Goal: Information Seeking & Learning: Learn about a topic

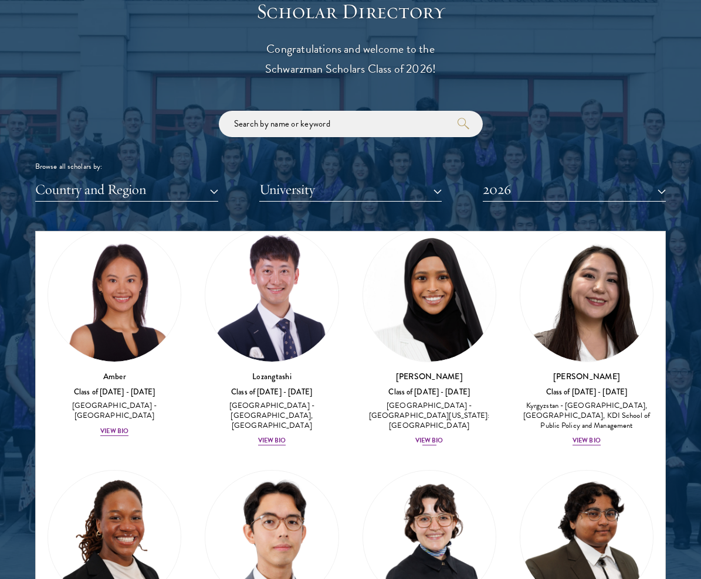
scroll to position [54, 0]
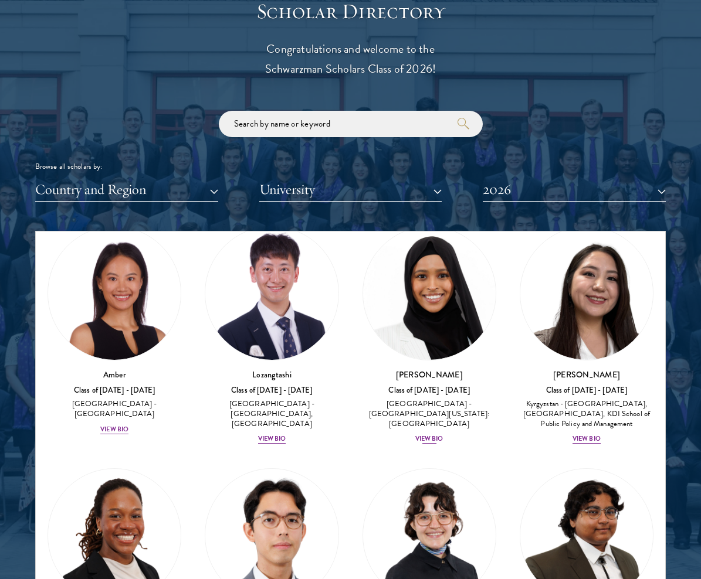
click at [439, 293] on img at bounding box center [429, 293] width 133 height 133
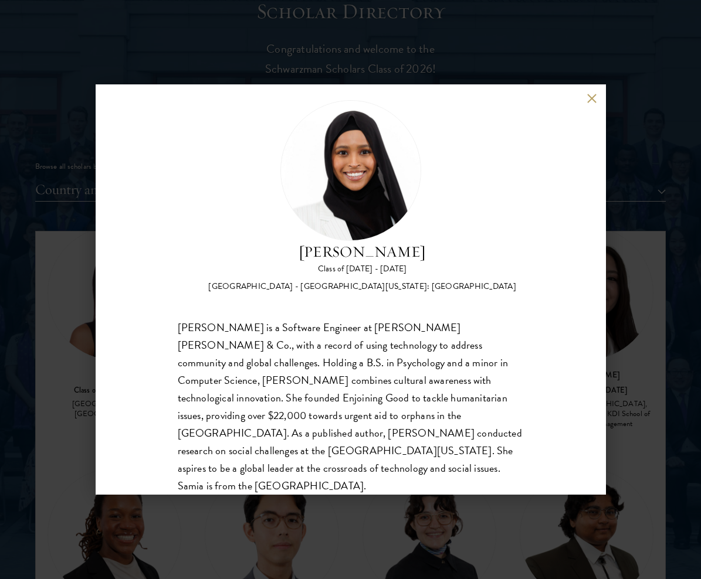
scroll to position [19, 0]
click at [643, 296] on div "[PERSON_NAME] Class of [DATE] - [DATE] [GEOGRAPHIC_DATA] - [GEOGRAPHIC_DATA][US…" at bounding box center [350, 289] width 701 height 579
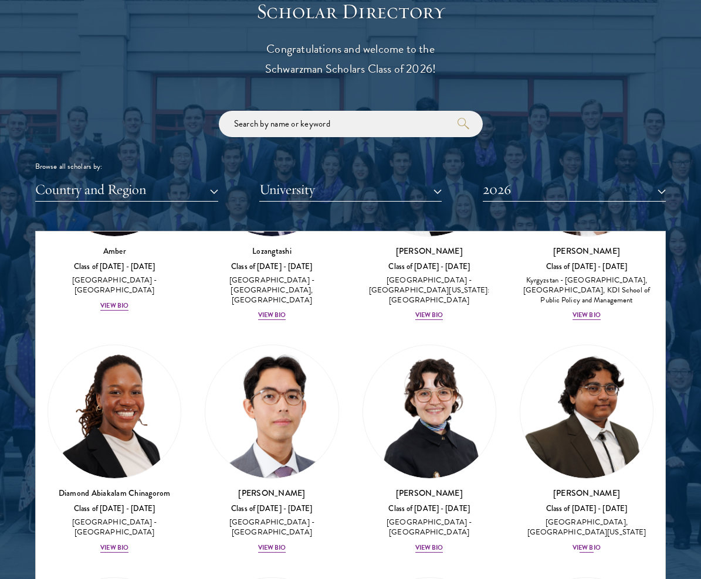
scroll to position [188, 0]
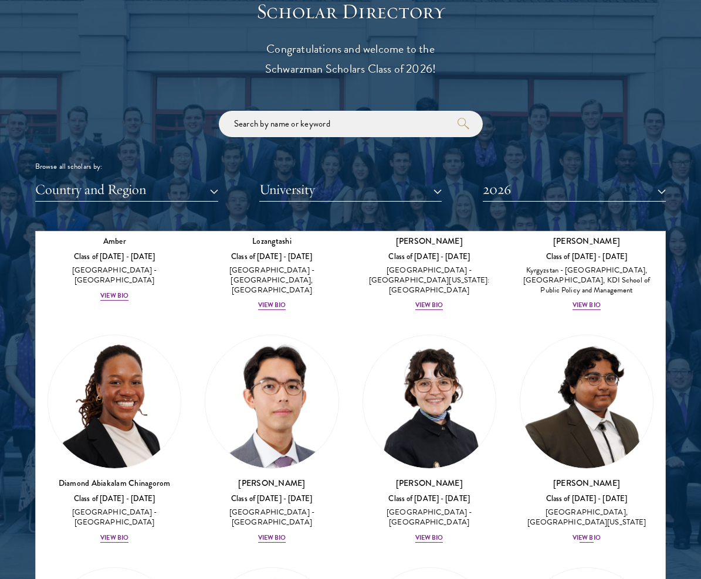
click at [574, 427] on img at bounding box center [586, 401] width 133 height 133
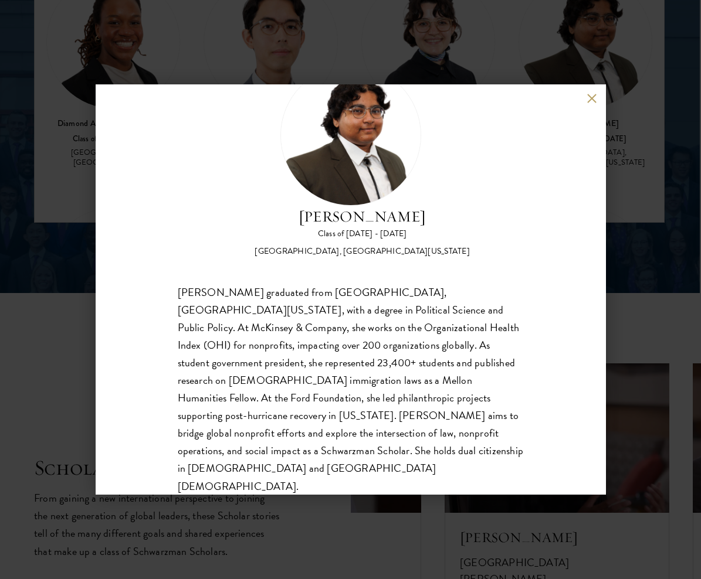
scroll to position [54, 0]
click at [625, 418] on div "[PERSON_NAME] Class of [DATE] - [DATE] [GEOGRAPHIC_DATA] - [GEOGRAPHIC_DATA], […" at bounding box center [350, 289] width 701 height 579
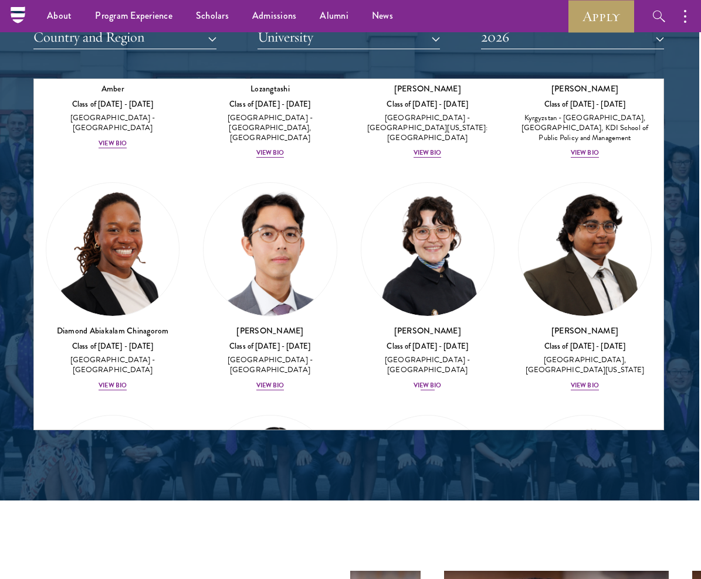
scroll to position [1449, 2]
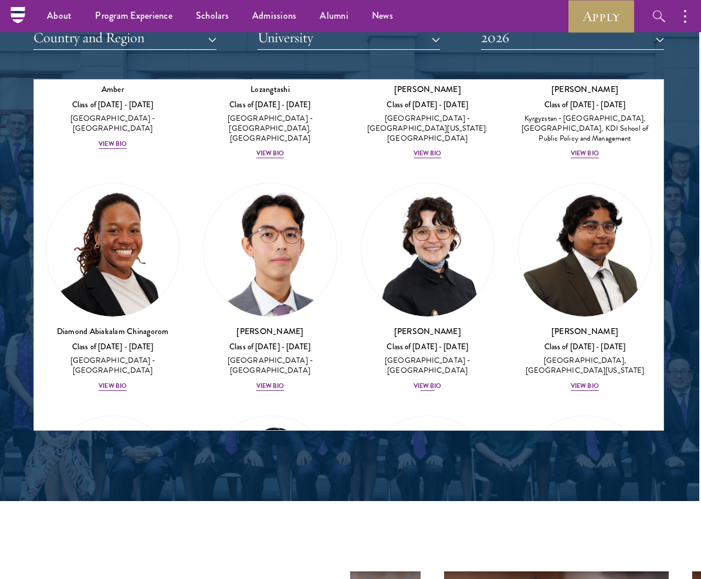
click at [433, 271] on img at bounding box center [427, 250] width 133 height 133
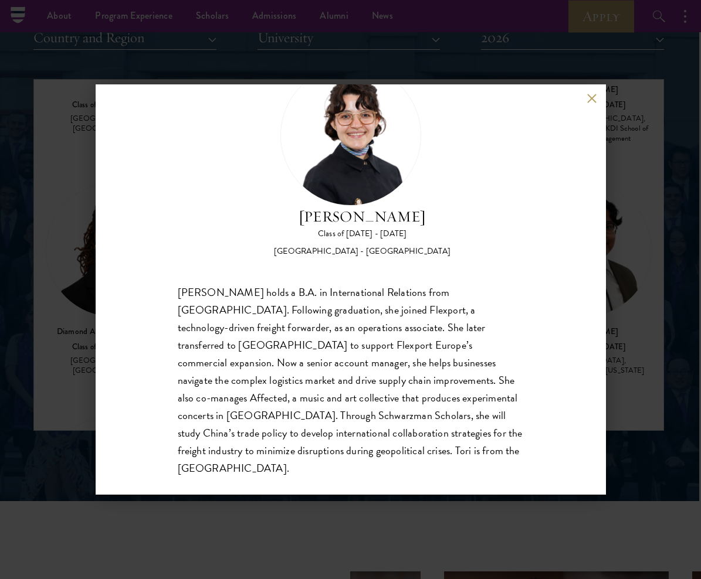
scroll to position [54, 0]
click at [622, 317] on div "[PERSON_NAME] Class of [DATE] - [DATE] [GEOGRAPHIC_DATA] - [GEOGRAPHIC_DATA] [P…" at bounding box center [350, 289] width 701 height 579
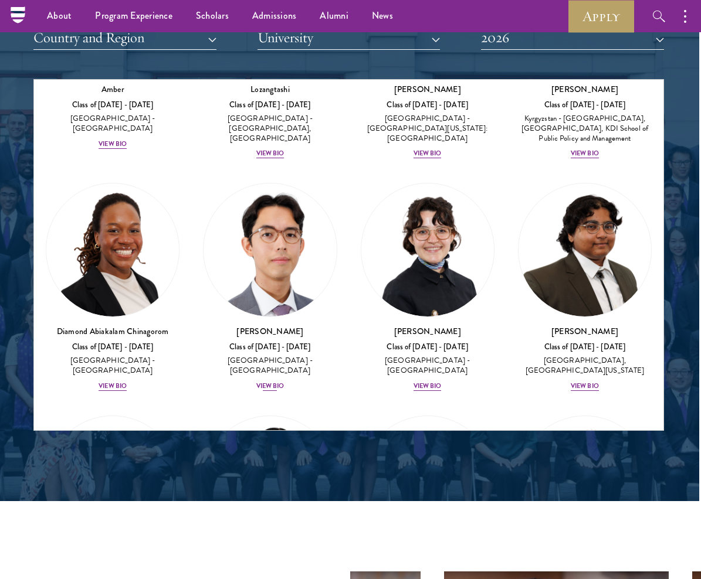
click at [262, 243] on img at bounding box center [270, 250] width 133 height 133
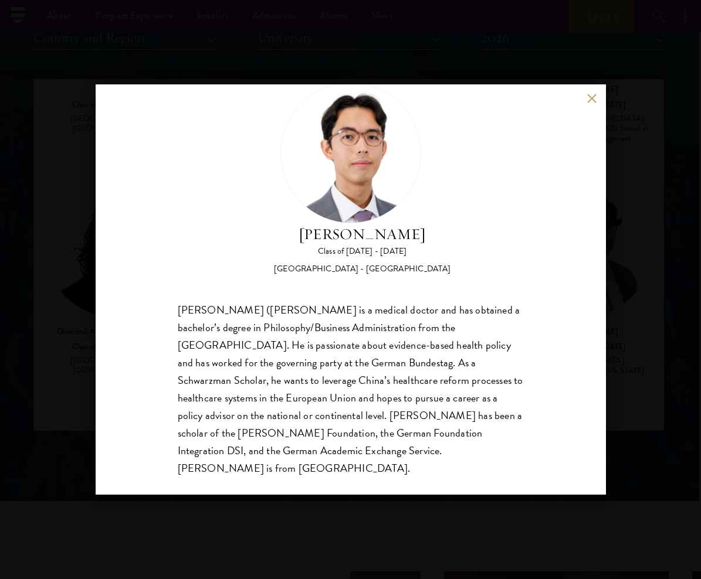
scroll to position [36, 0]
click at [669, 311] on div "[PERSON_NAME] Class of [DATE] - [DATE] [GEOGRAPHIC_DATA] - [GEOGRAPHIC_DATA] [P…" at bounding box center [350, 289] width 701 height 579
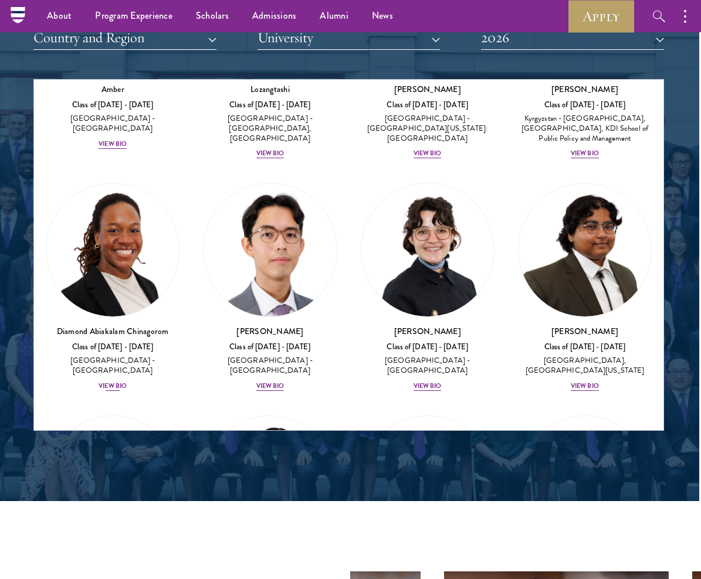
click at [135, 266] on img at bounding box center [112, 250] width 133 height 133
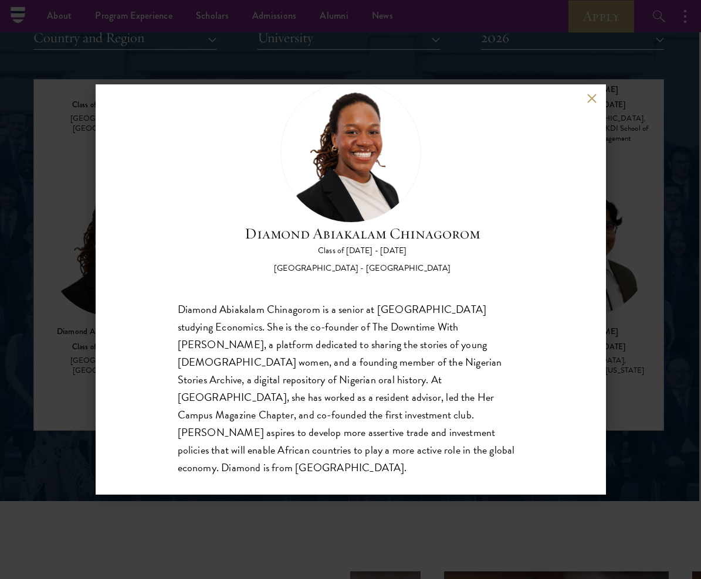
scroll to position [36, 0]
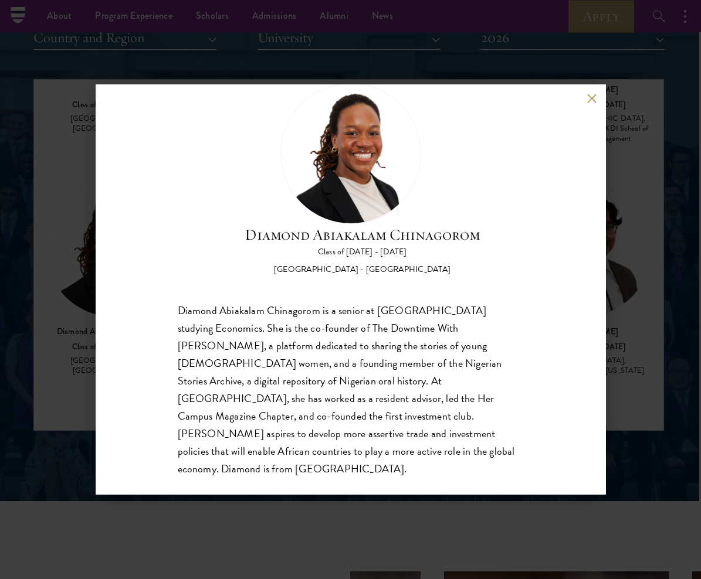
click at [612, 329] on div "Diamond Abiakalam [GEOGRAPHIC_DATA] Class of [DATE] - [DATE] [GEOGRAPHIC_DATA] …" at bounding box center [350, 289] width 701 height 579
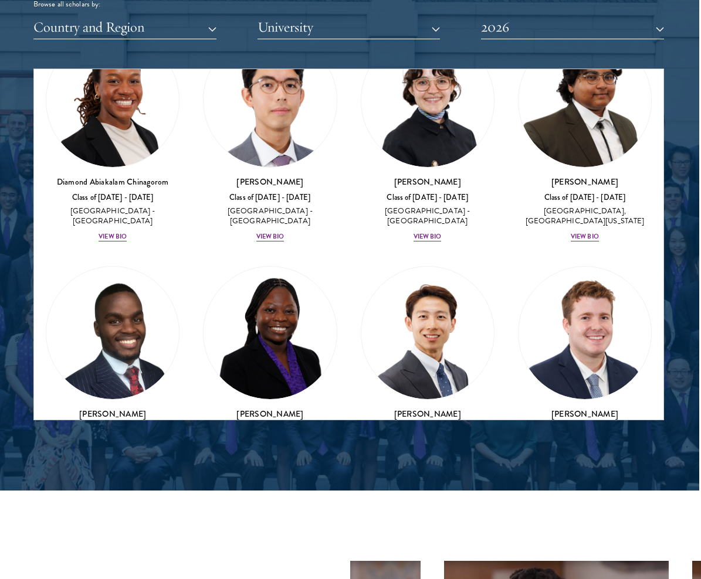
scroll to position [328, 0]
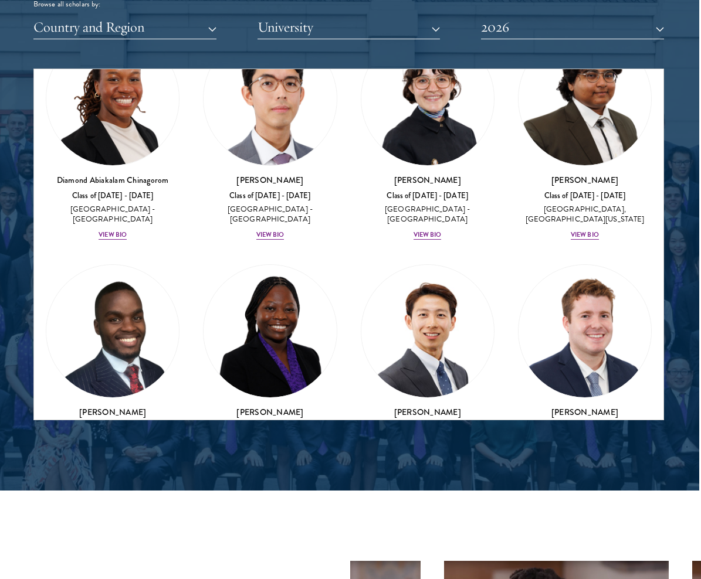
click at [574, 333] on img at bounding box center [584, 331] width 133 height 133
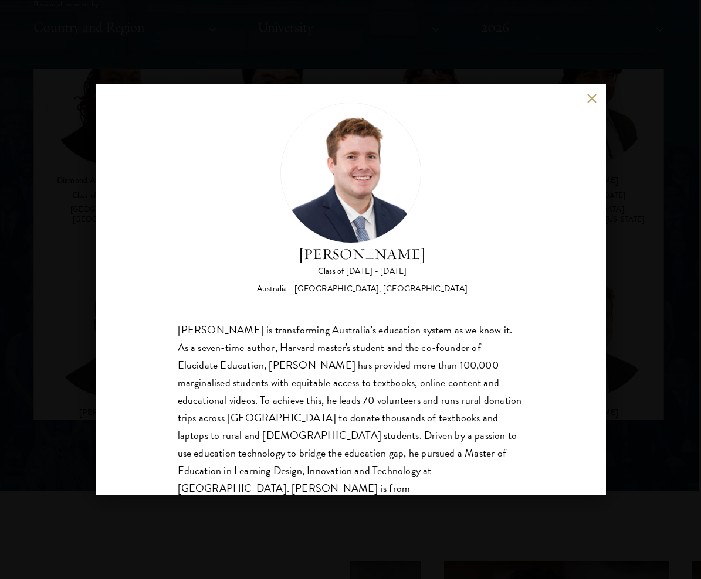
scroll to position [22, 0]
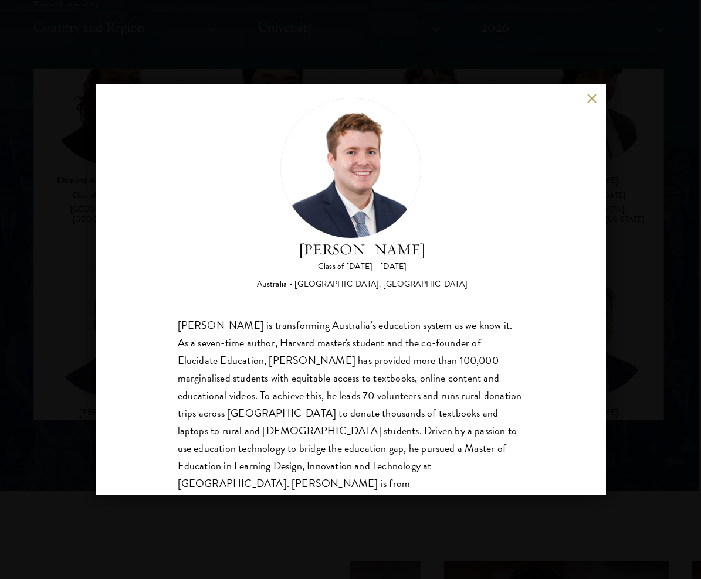
click at [622, 343] on div "[PERSON_NAME] Class of [DATE] - [DATE] [GEOGRAPHIC_DATA] - [GEOGRAPHIC_DATA], […" at bounding box center [350, 289] width 701 height 579
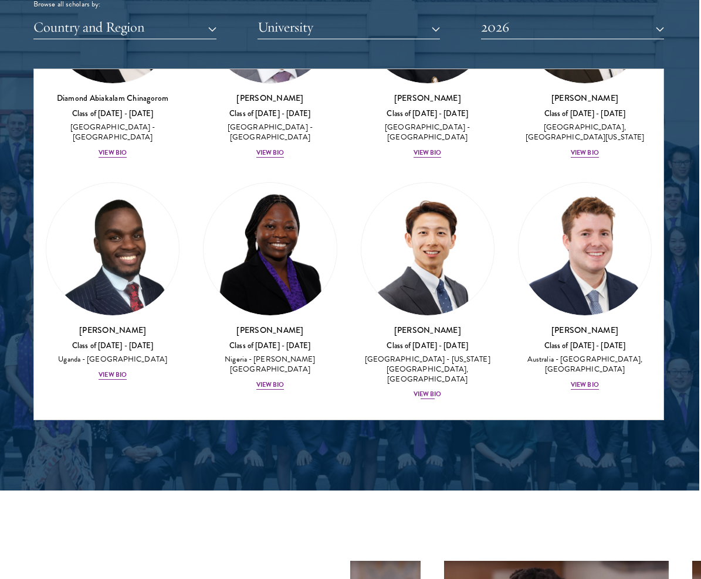
scroll to position [412, 0]
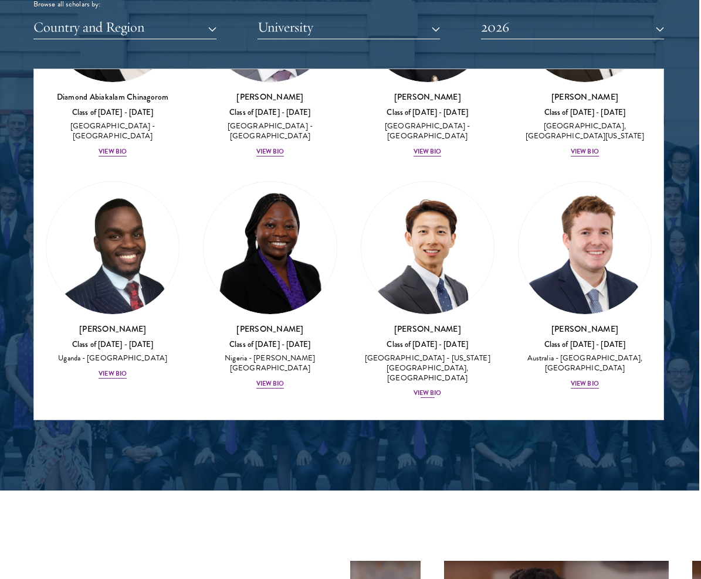
click at [419, 289] on img at bounding box center [427, 248] width 133 height 133
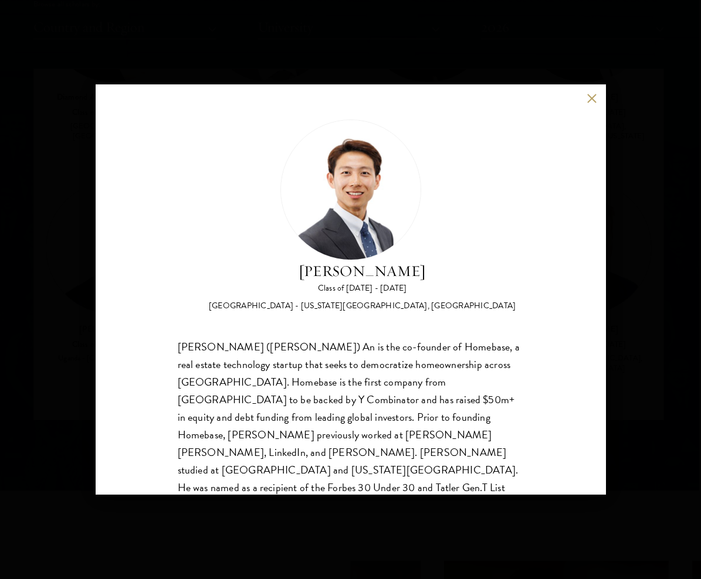
click at [628, 350] on div "[PERSON_NAME] Class of [DATE] - [DATE] [GEOGRAPHIC_DATA] - [US_STATE][GEOGRAPHI…" at bounding box center [350, 289] width 701 height 579
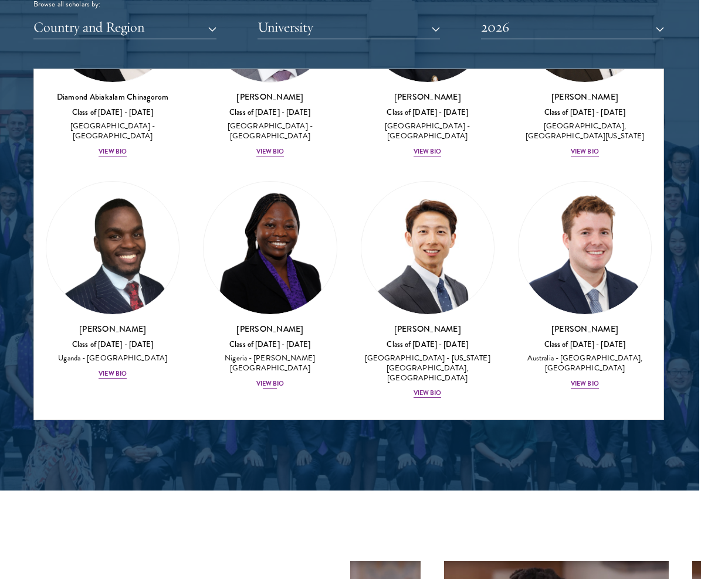
click at [274, 266] on img at bounding box center [270, 248] width 133 height 133
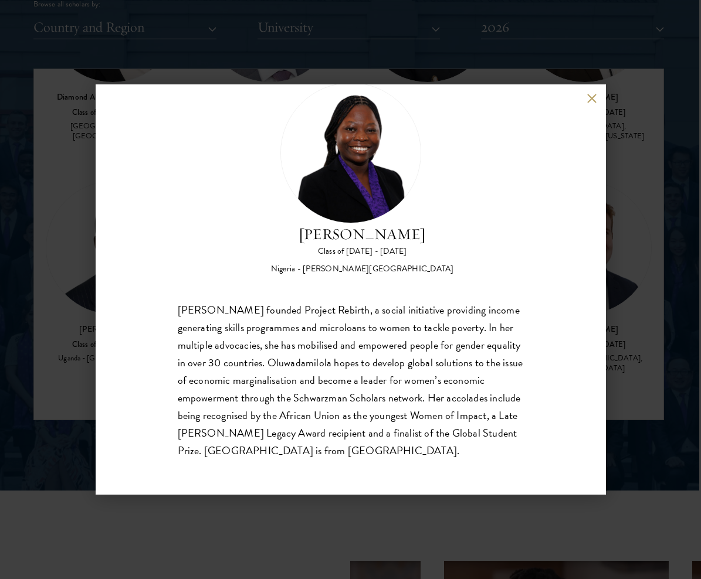
scroll to position [36, 0]
click at [652, 318] on div "[PERSON_NAME] Class of [DATE] - [DATE] [GEOGRAPHIC_DATA] - [PERSON_NAME][GEOGRA…" at bounding box center [350, 289] width 701 height 579
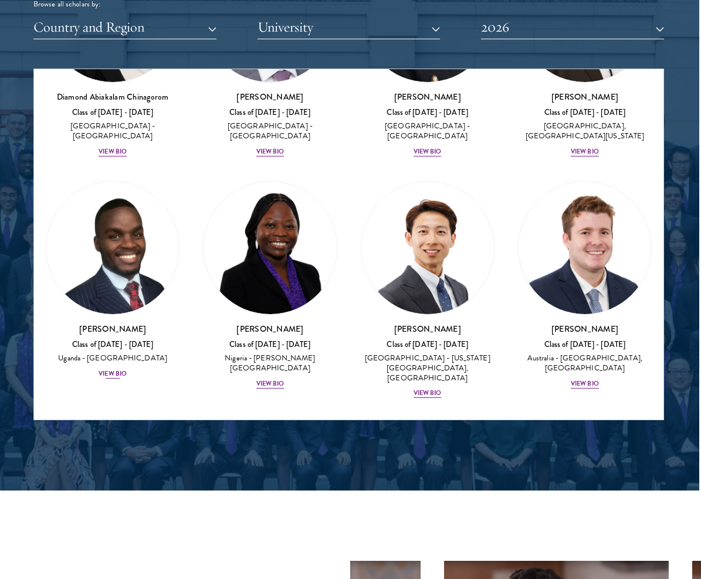
click at [135, 281] on img at bounding box center [112, 248] width 133 height 133
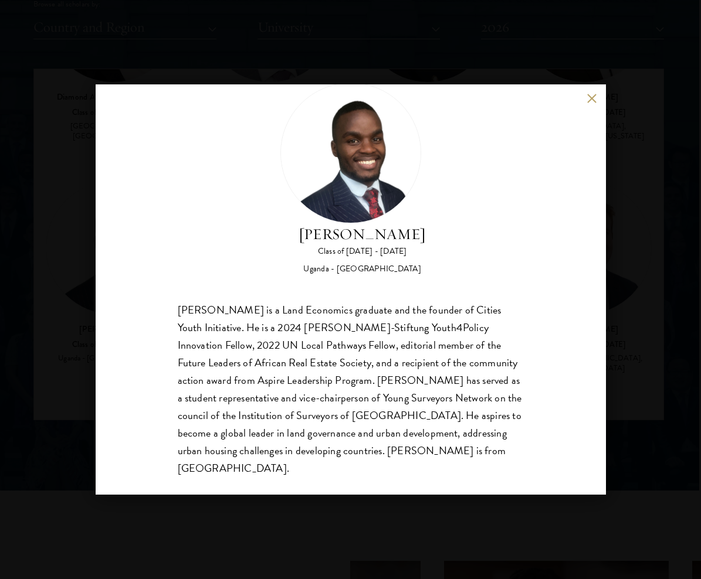
scroll to position [36, 0]
click at [625, 378] on div "[PERSON_NAME] Class of [DATE] - [DATE] [GEOGRAPHIC_DATA] - [GEOGRAPHIC_DATA] [G…" at bounding box center [350, 289] width 701 height 579
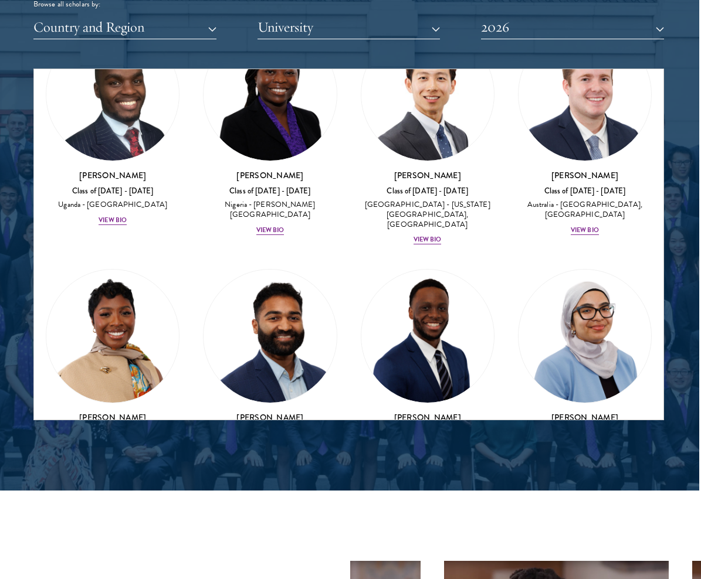
scroll to position [567, 0]
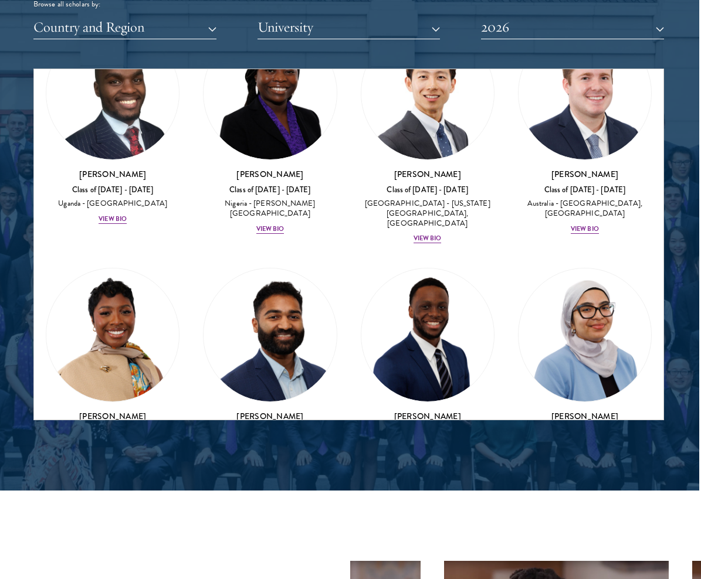
click at [563, 350] on img at bounding box center [584, 335] width 133 height 133
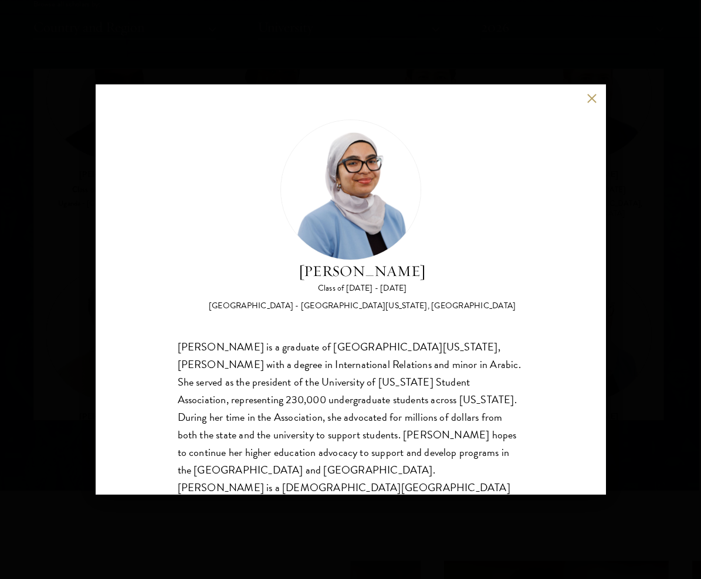
click at [616, 354] on div "[PERSON_NAME] Class of [DATE] - [DATE] [GEOGRAPHIC_DATA] - [GEOGRAPHIC_DATA][US…" at bounding box center [350, 289] width 701 height 579
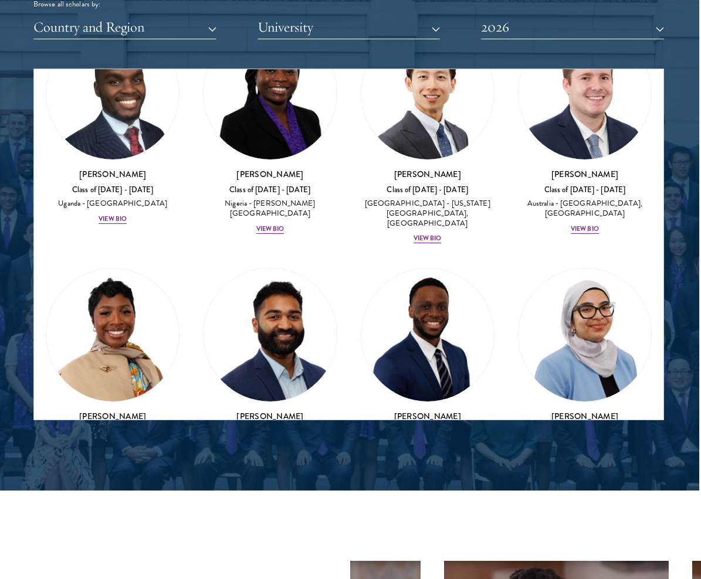
click at [424, 341] on img at bounding box center [427, 335] width 133 height 133
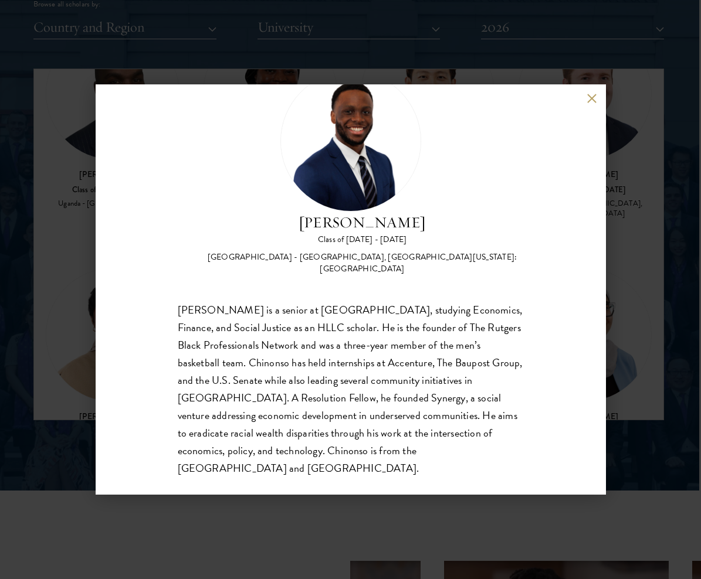
scroll to position [48, 0]
click at [621, 382] on div "[PERSON_NAME] Class of [DATE] - [DATE] [GEOGRAPHIC_DATA] - [GEOGRAPHIC_DATA], […" at bounding box center [350, 289] width 701 height 579
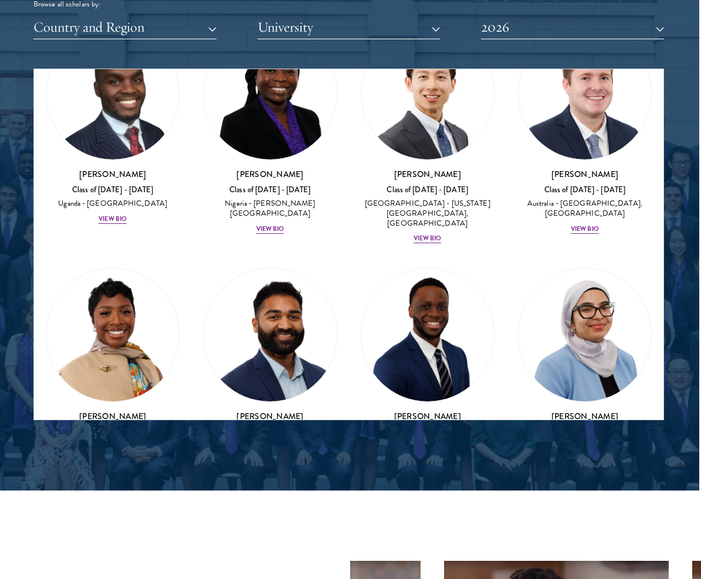
click at [299, 333] on img at bounding box center [270, 335] width 133 height 133
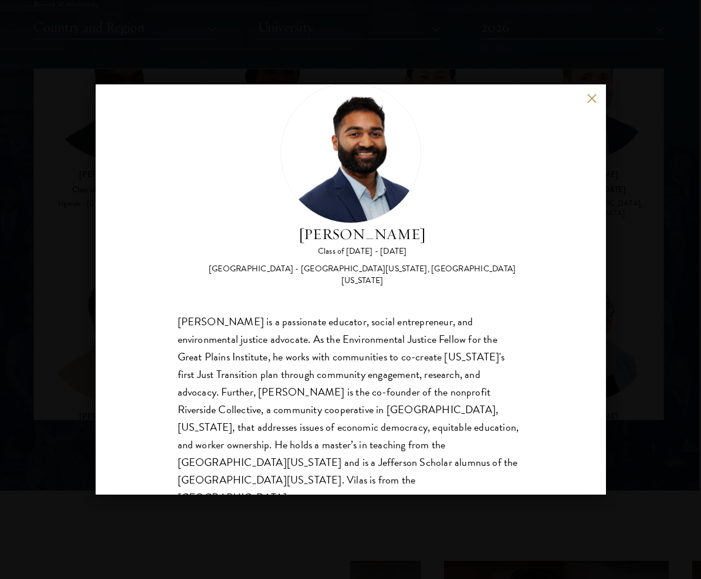
scroll to position [36, 0]
click at [54, 318] on div "[PERSON_NAME] Class of [DATE] - [DATE] [GEOGRAPHIC_DATA] - [GEOGRAPHIC_DATA][US…" at bounding box center [350, 289] width 701 height 579
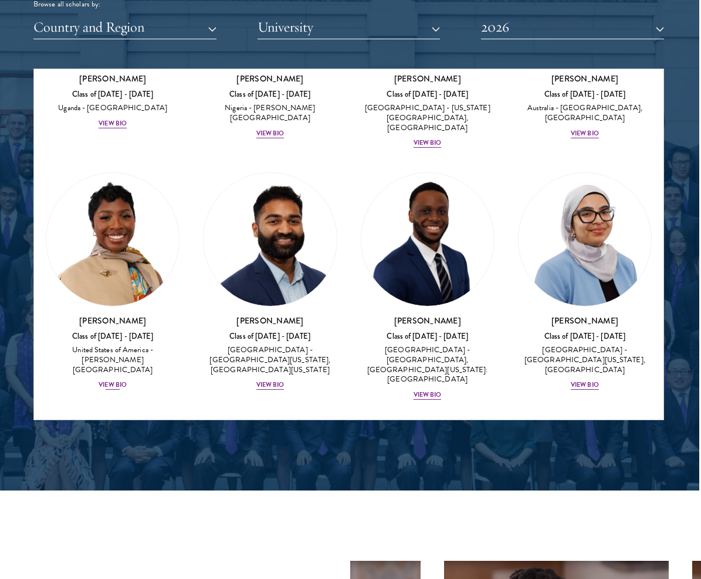
scroll to position [683, 0]
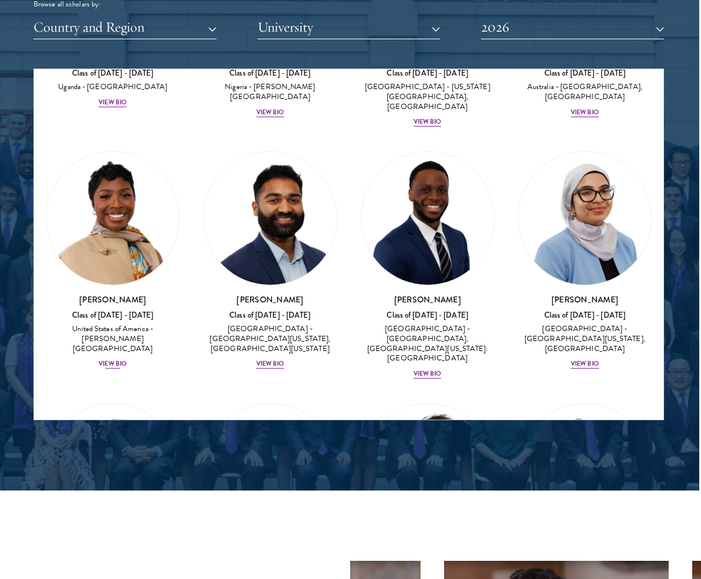
click at [95, 237] on img at bounding box center [112, 218] width 133 height 133
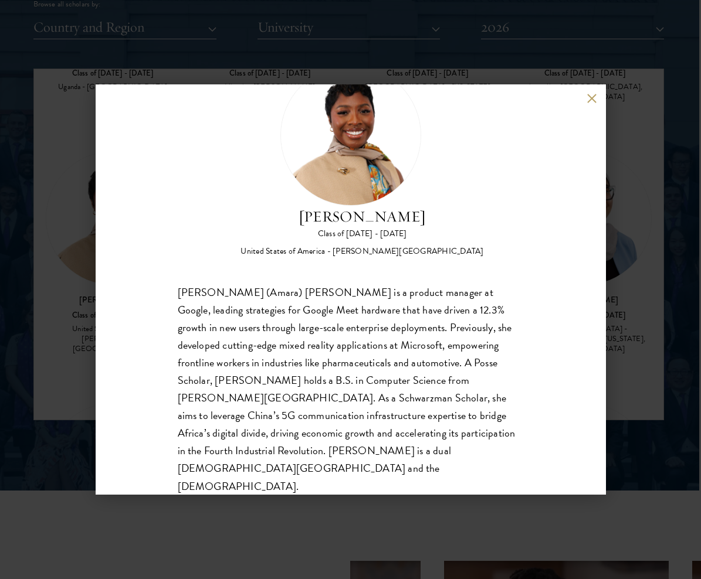
scroll to position [54, 0]
click at [624, 233] on div "[PERSON_NAME] Class of [DATE] - [DATE] [GEOGRAPHIC_DATA] - [PERSON_NAME][GEOGRA…" at bounding box center [350, 289] width 701 height 579
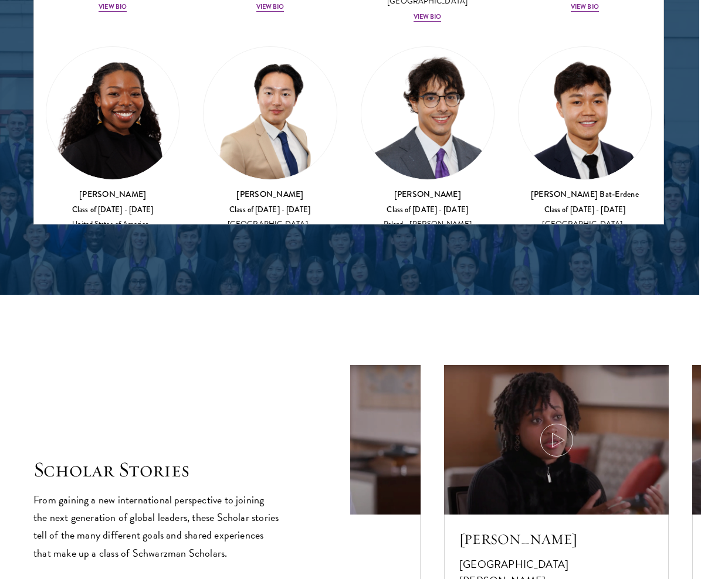
scroll to position [851, 0]
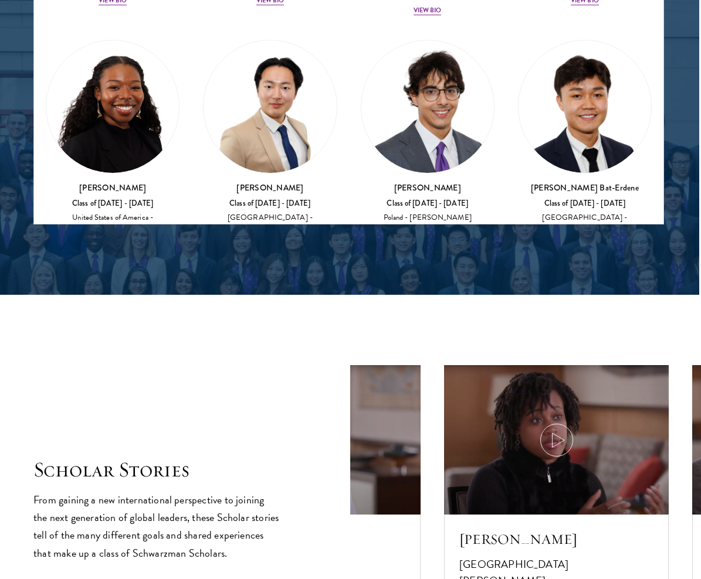
click at [584, 92] on img at bounding box center [584, 106] width 133 height 133
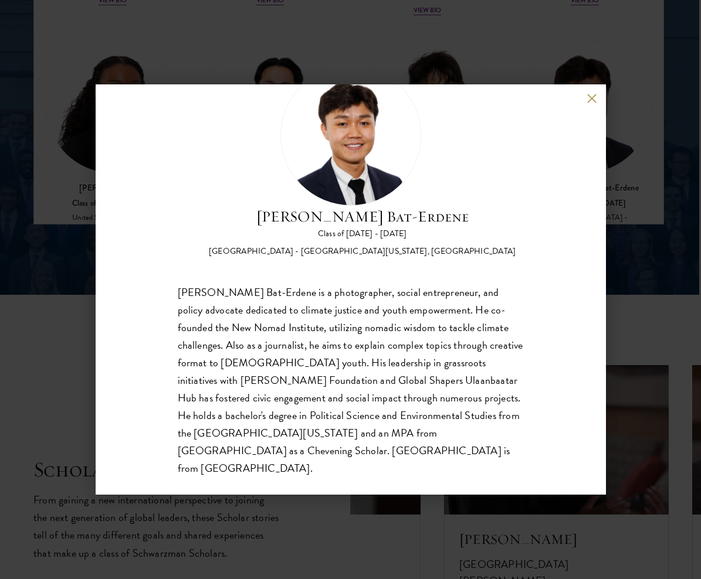
scroll to position [54, 0]
click at [618, 113] on div "[PERSON_NAME] Bat-Erdene Class of [DATE] - [DATE] [GEOGRAPHIC_DATA] - [GEOGRAPH…" at bounding box center [350, 289] width 701 height 579
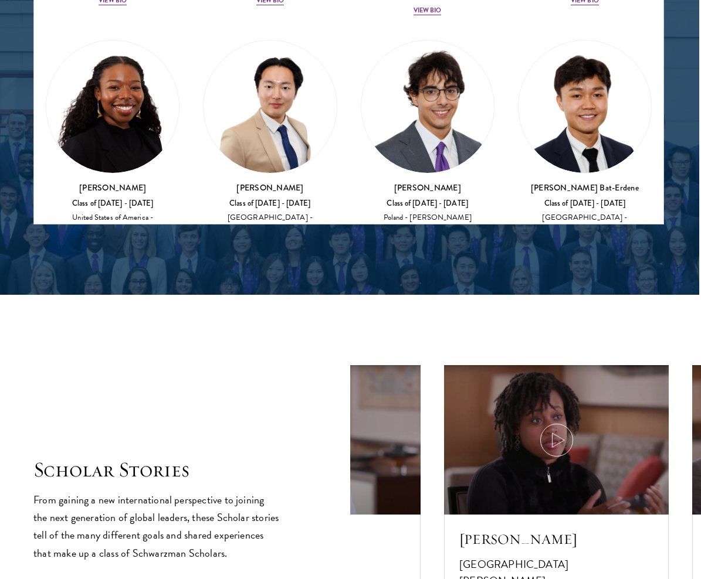
click at [424, 88] on img at bounding box center [427, 106] width 133 height 133
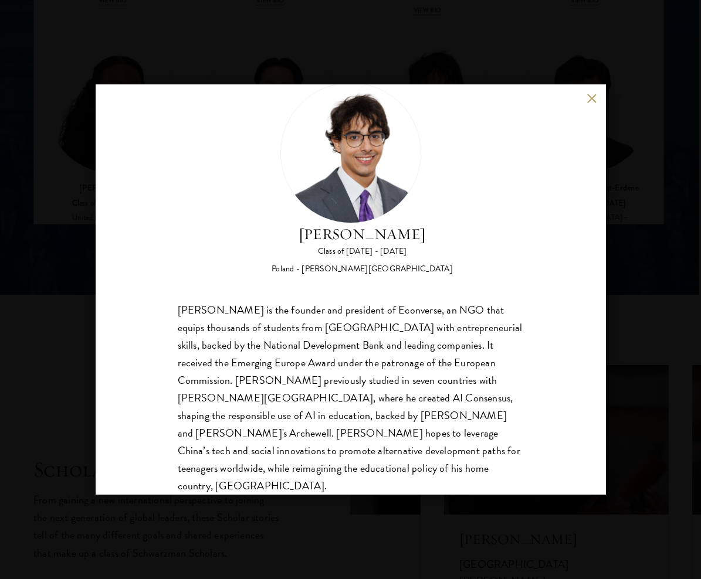
scroll to position [36, 0]
click at [594, 102] on button at bounding box center [592, 98] width 10 height 10
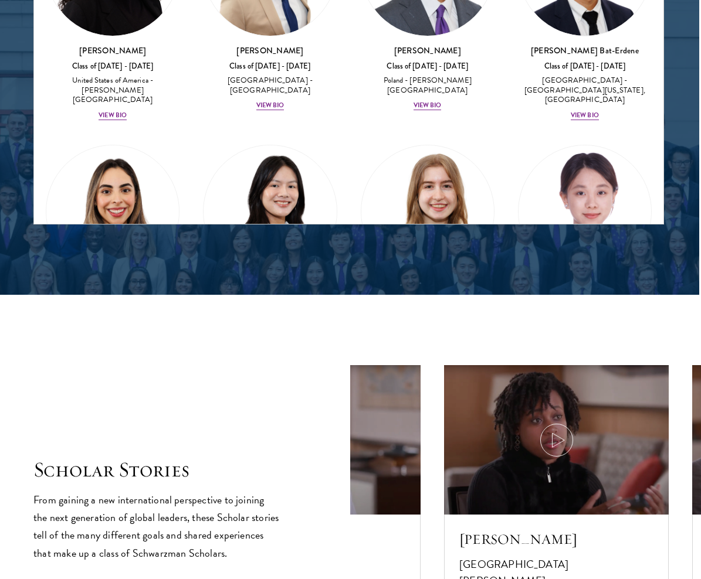
scroll to position [989, 0]
click at [267, 148] on img at bounding box center [270, 211] width 133 height 133
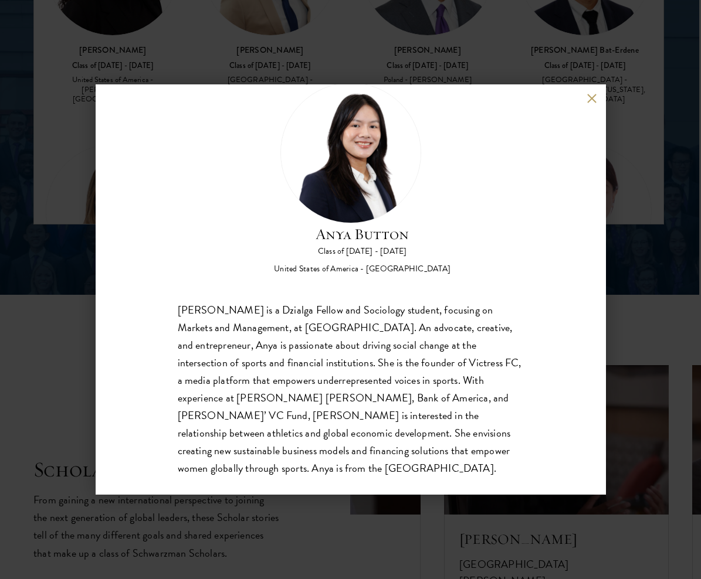
scroll to position [36, 0]
click at [50, 143] on div "Anya Button Class of [DATE] - [DATE] [GEOGRAPHIC_DATA] - [GEOGRAPHIC_DATA] [PER…" at bounding box center [350, 289] width 701 height 579
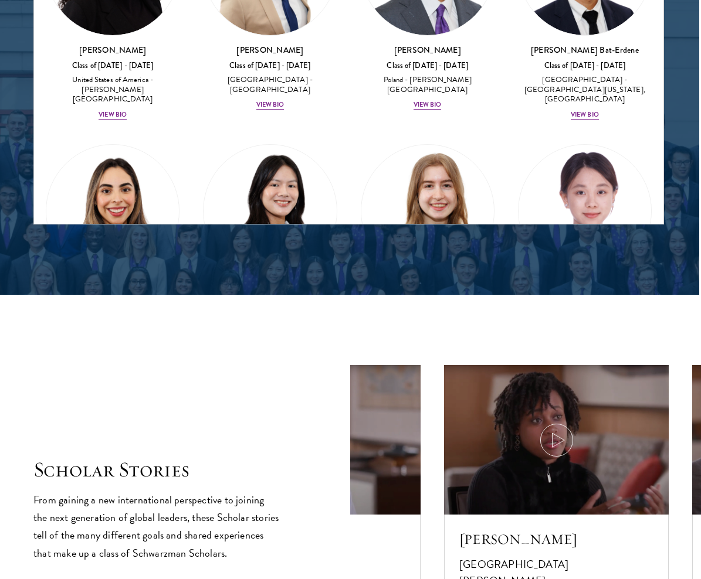
click at [91, 145] on img at bounding box center [112, 211] width 133 height 133
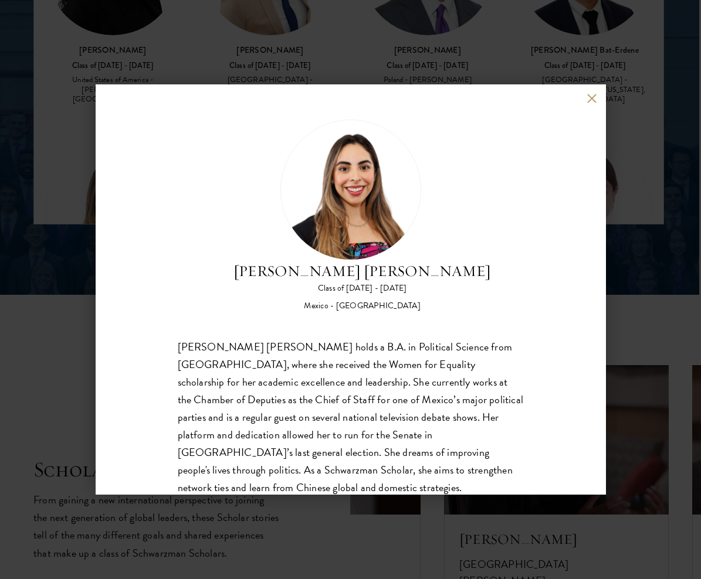
scroll to position [1662, 6]
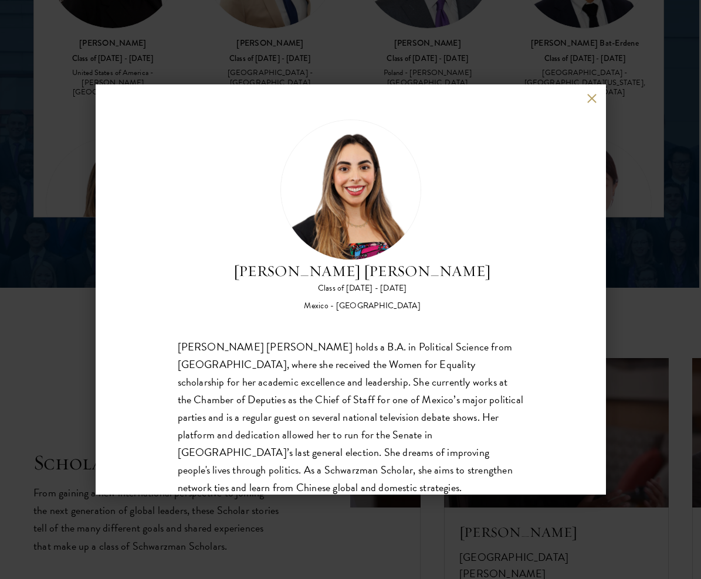
click at [635, 160] on div "[PERSON_NAME] [PERSON_NAME] Class of [DATE] - [DATE] [GEOGRAPHIC_DATA] - [GEOGR…" at bounding box center [350, 289] width 701 height 579
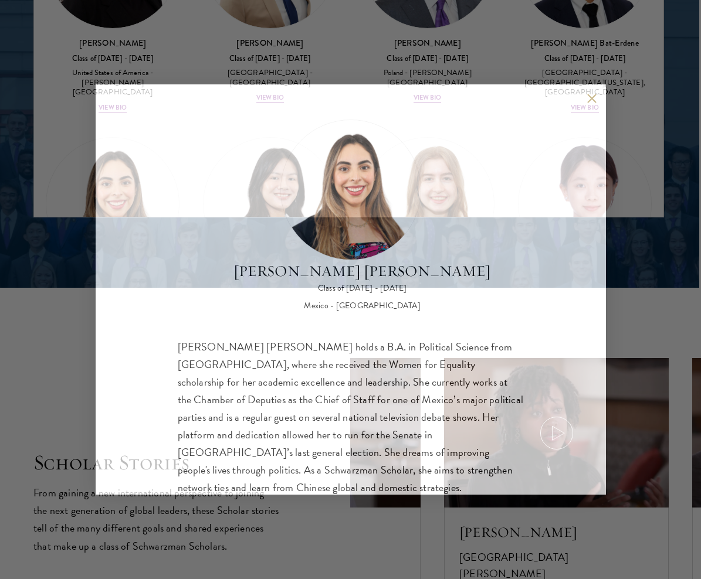
scroll to position [1666, 6]
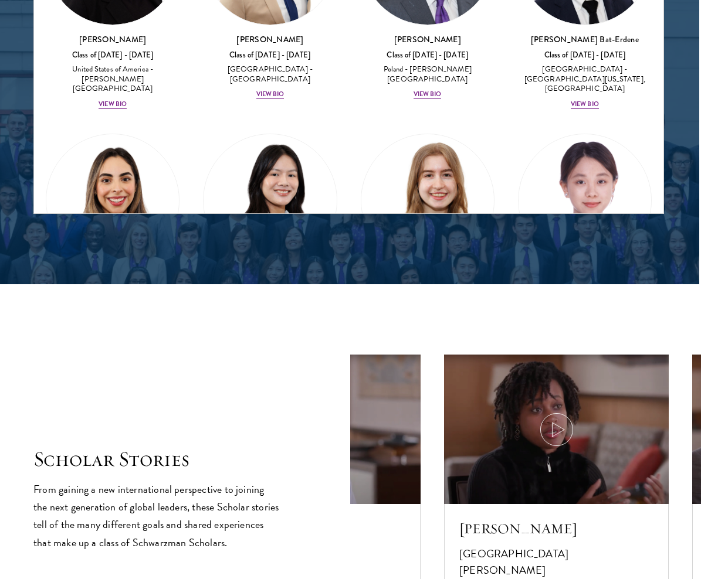
click at [567, 152] on img at bounding box center [584, 200] width 133 height 133
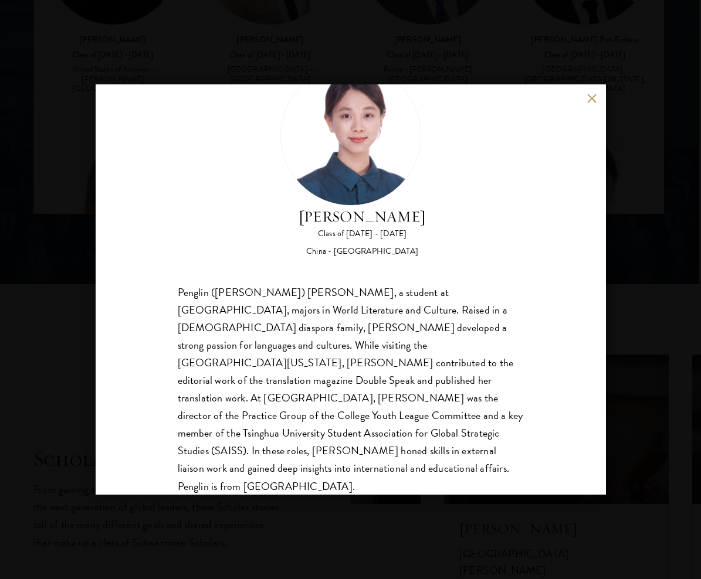
scroll to position [54, 0]
click at [625, 177] on div "[PERSON_NAME] Class of [DATE] - [DATE] [GEOGRAPHIC_DATA] - [GEOGRAPHIC_DATA] Pe…" at bounding box center [350, 289] width 701 height 579
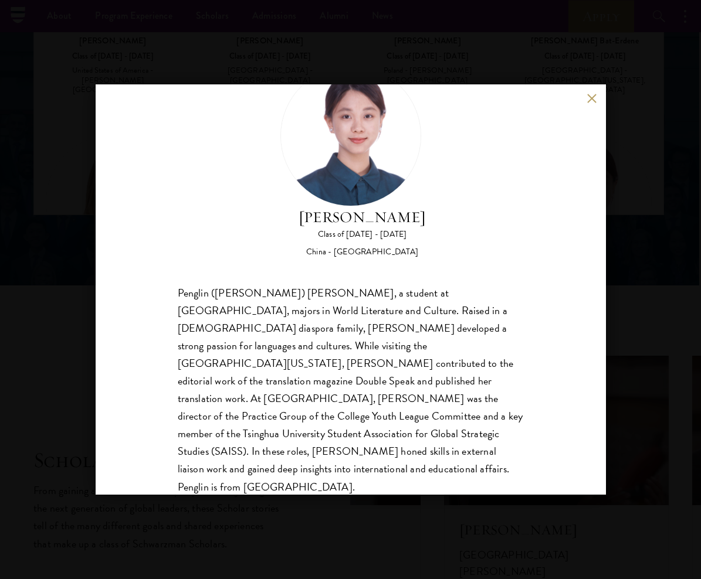
scroll to position [1664, 6]
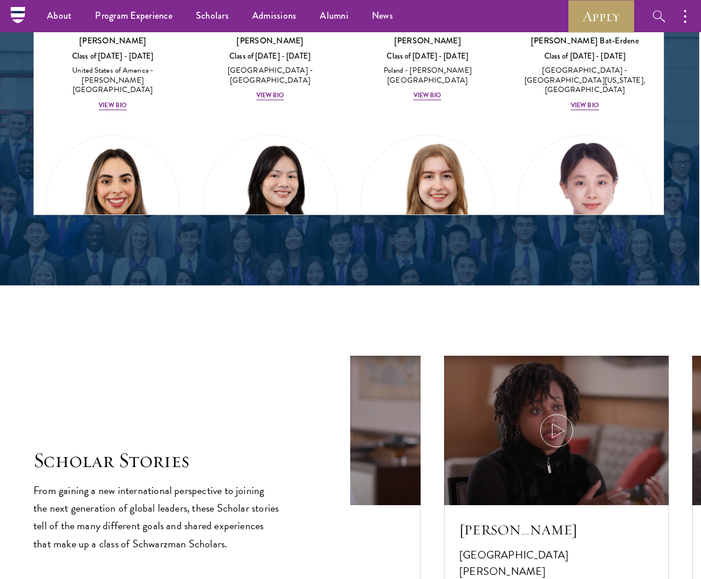
click at [459, 169] on img at bounding box center [427, 201] width 133 height 133
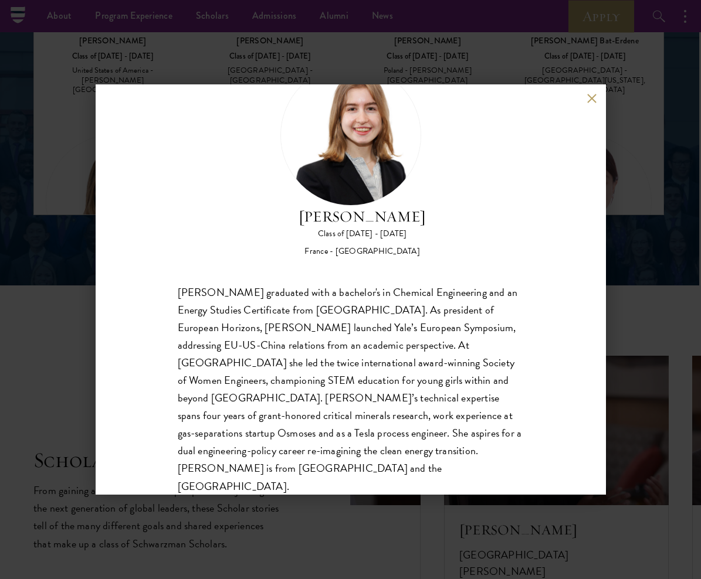
scroll to position [54, 0]
click at [630, 195] on div "[PERSON_NAME] Class of [DATE] - [DATE] [GEOGRAPHIC_DATA] - [GEOGRAPHIC_DATA] [P…" at bounding box center [350, 289] width 701 height 579
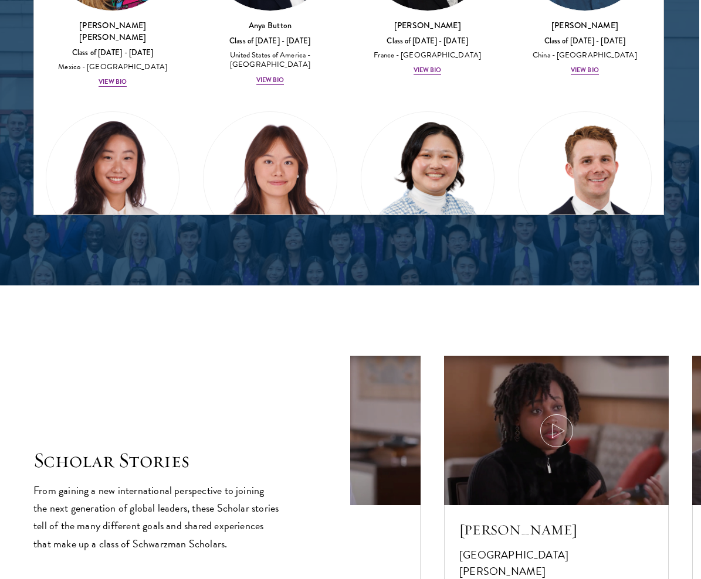
scroll to position [1272, 0]
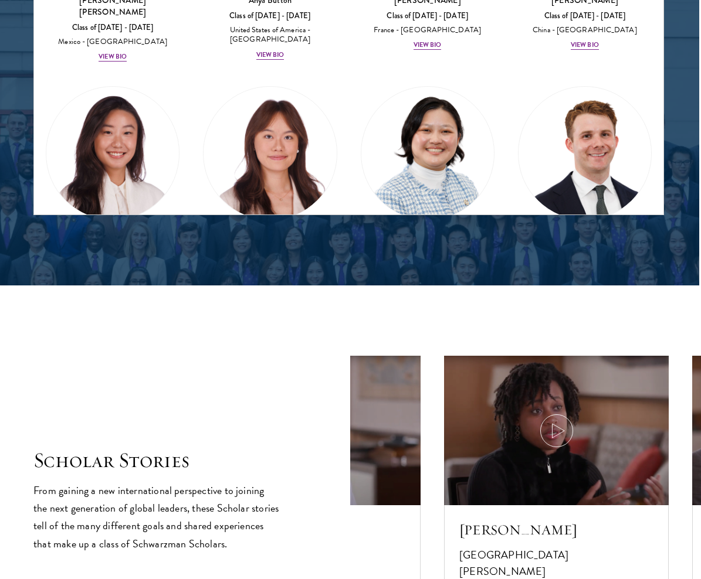
click at [571, 101] on img at bounding box center [584, 153] width 133 height 133
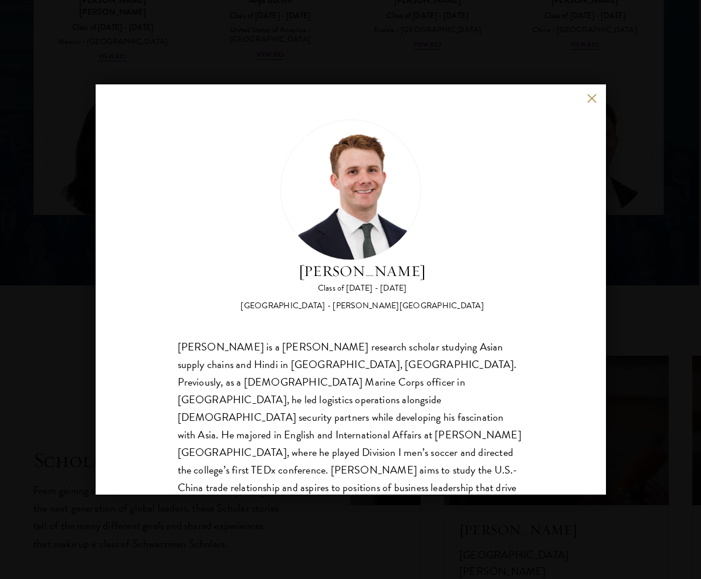
click at [645, 206] on div "[PERSON_NAME] Class of [DATE] - [DATE] [GEOGRAPHIC_DATA] - [PERSON_NAME][GEOGRA…" at bounding box center [350, 289] width 701 height 579
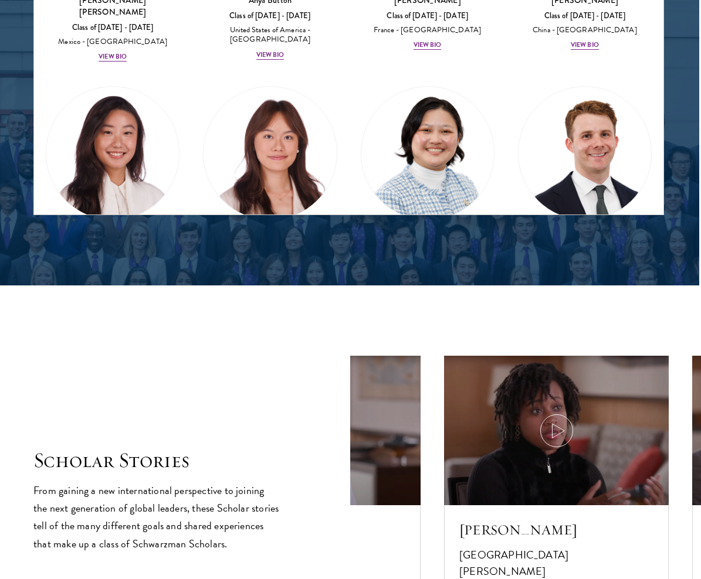
click at [447, 132] on img at bounding box center [427, 153] width 133 height 133
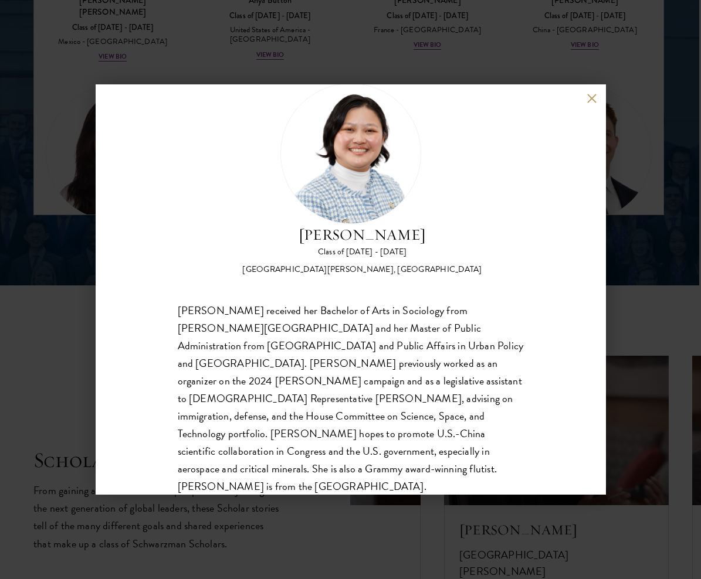
scroll to position [1663, 6]
click at [614, 207] on div "[PERSON_NAME] Class of [DATE] - [DATE] [GEOGRAPHIC_DATA] - [PERSON_NAME][GEOGRA…" at bounding box center [350, 289] width 701 height 579
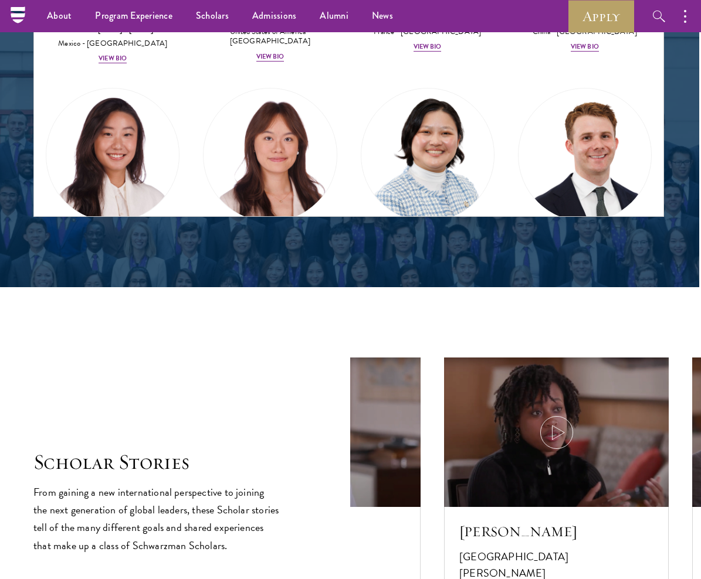
click at [289, 131] on img at bounding box center [270, 155] width 133 height 133
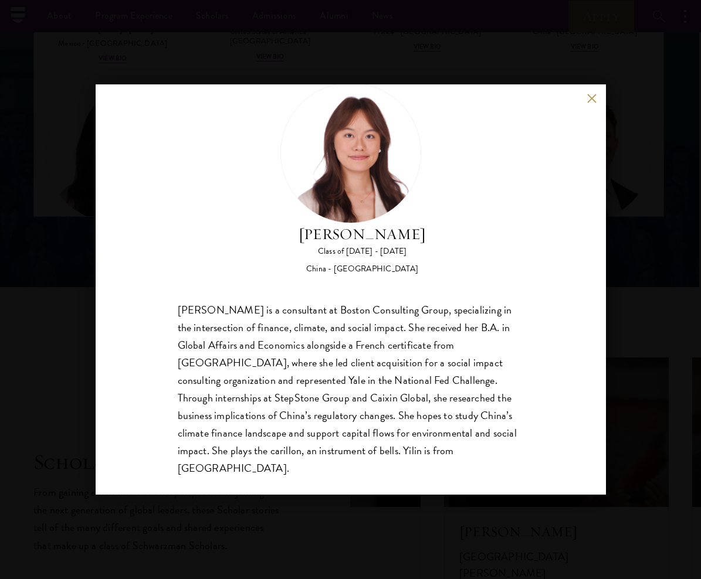
scroll to position [36, 0]
drag, startPoint x: 670, startPoint y: 205, endPoint x: 550, endPoint y: 199, distance: 121.0
click at [670, 205] on div "[PERSON_NAME] Class of [DATE] - [DATE] [GEOGRAPHIC_DATA] - [GEOGRAPHIC_DATA] [P…" at bounding box center [350, 289] width 701 height 579
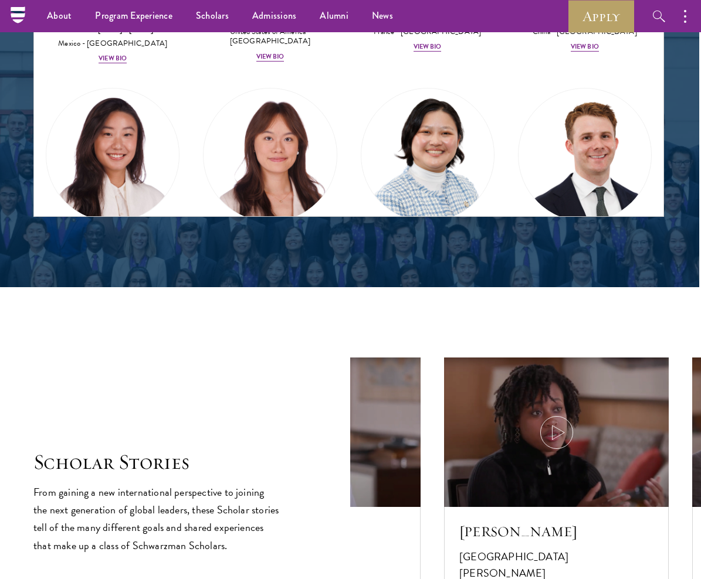
click at [125, 128] on img at bounding box center [112, 155] width 133 height 133
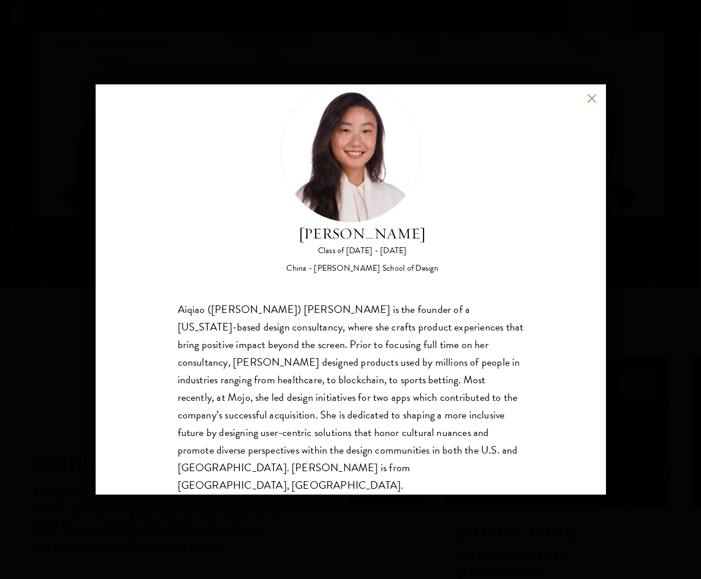
scroll to position [36, 0]
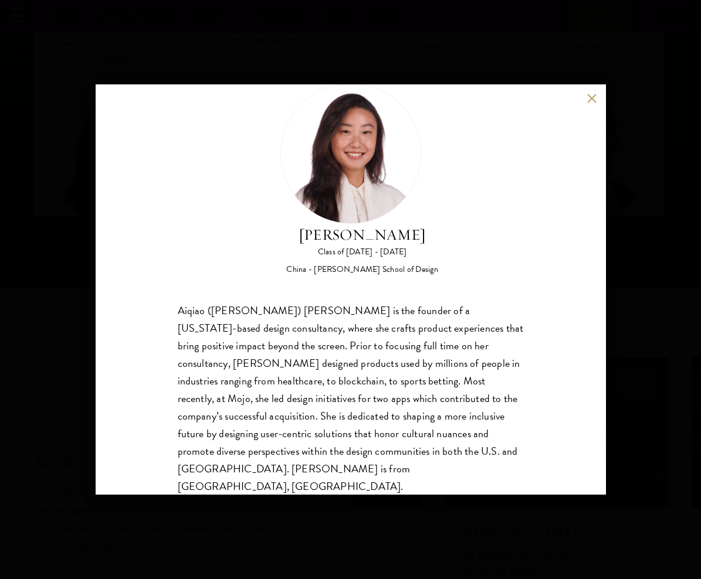
click at [642, 267] on div "[PERSON_NAME] Class of [DATE] - [DATE] China - [PERSON_NAME] School of Design […" at bounding box center [350, 289] width 701 height 579
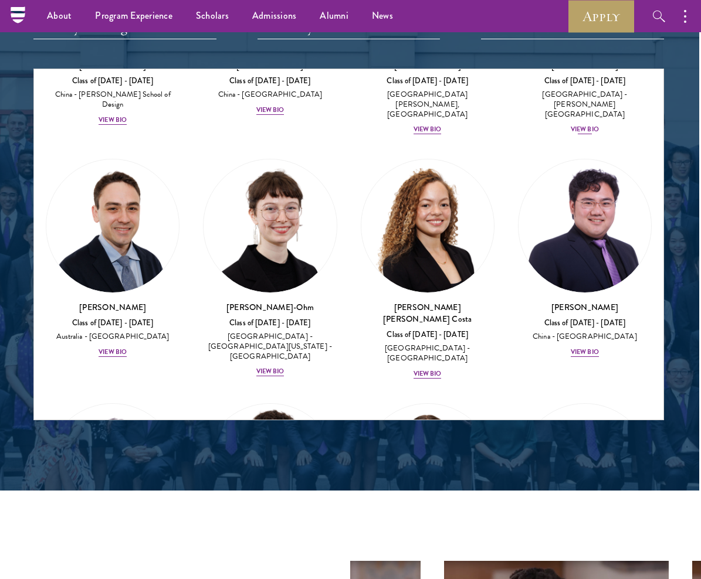
scroll to position [1647, 0]
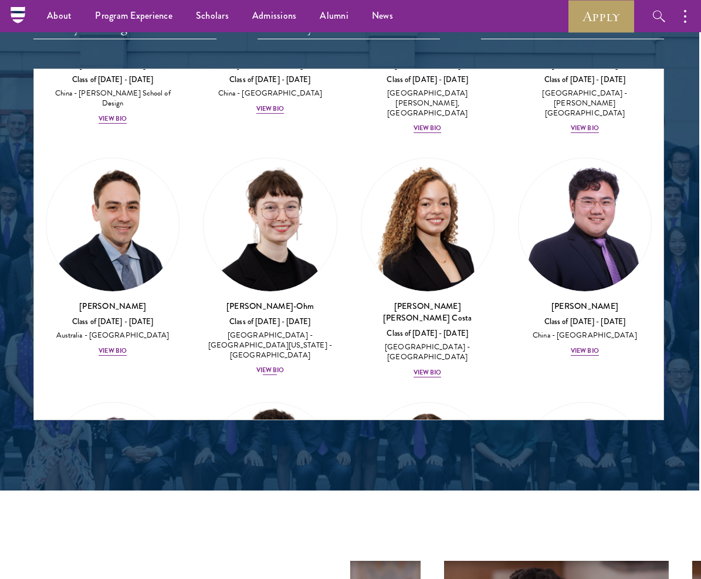
click at [263, 204] on img at bounding box center [270, 224] width 133 height 133
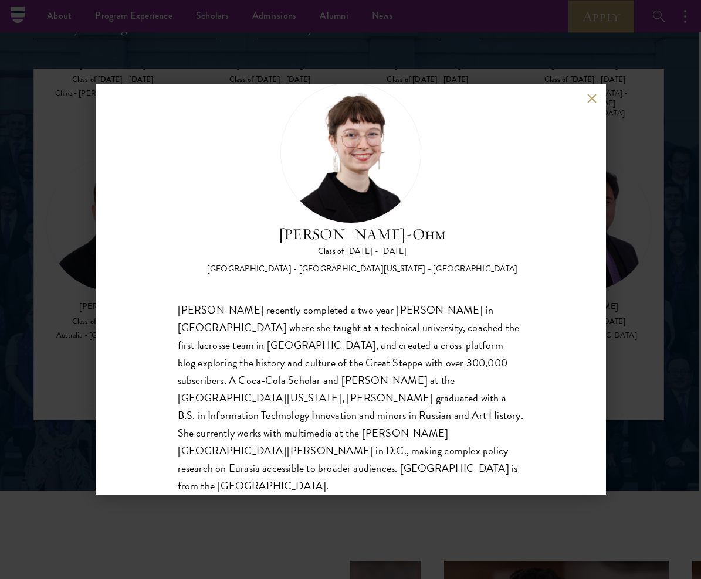
scroll to position [36, 0]
click at [629, 268] on div "[PERSON_NAME]-Ohm Class of [DATE] - [DATE] [GEOGRAPHIC_DATA] - [GEOGRAPHIC_DATA…" at bounding box center [350, 289] width 701 height 579
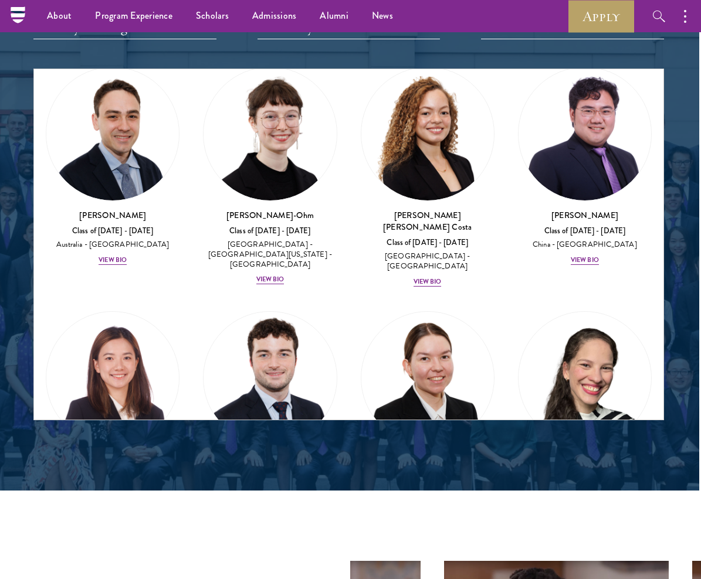
scroll to position [1740, 0]
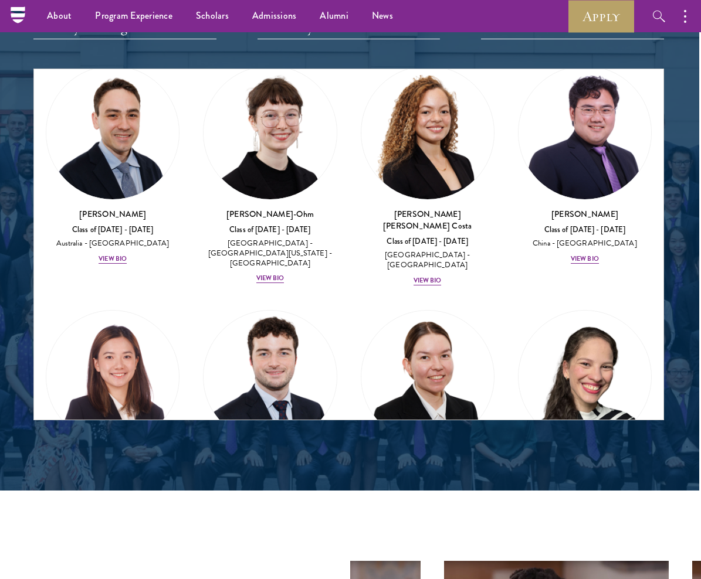
click at [582, 311] on img at bounding box center [584, 377] width 133 height 133
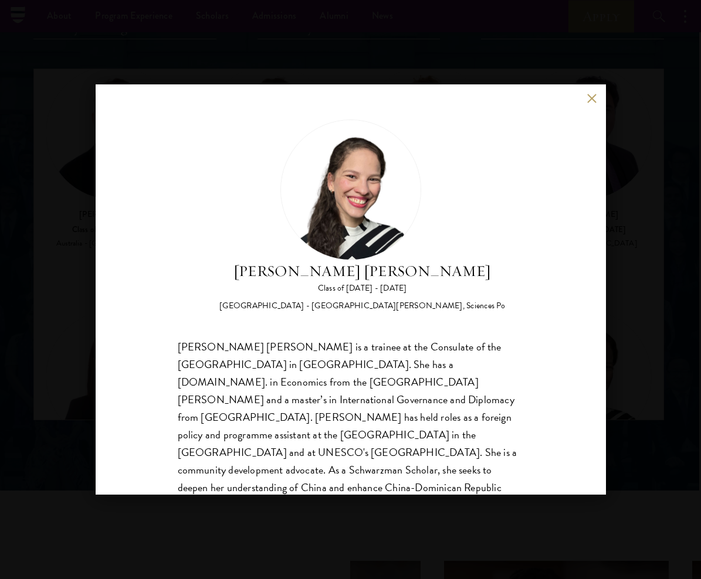
click at [616, 281] on div "[PERSON_NAME] [PERSON_NAME] Class of [DATE] - [DATE] [GEOGRAPHIC_DATA] - [GEOGR…" at bounding box center [350, 289] width 701 height 579
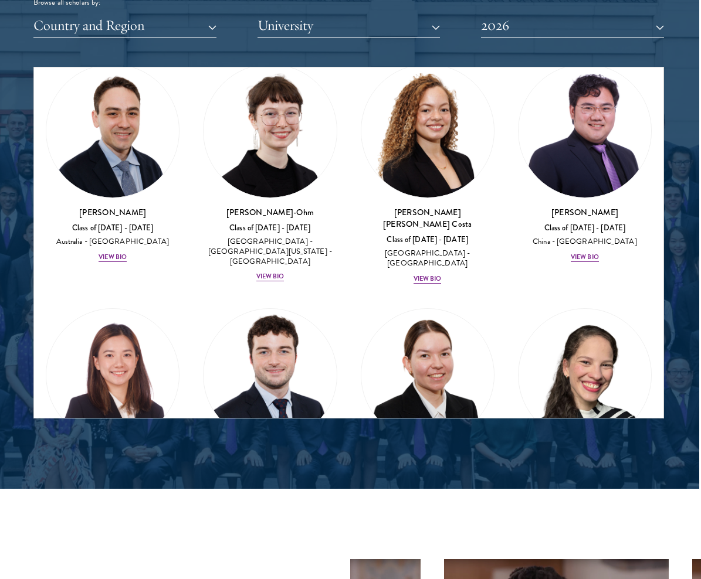
click at [413, 309] on img at bounding box center [427, 375] width 133 height 133
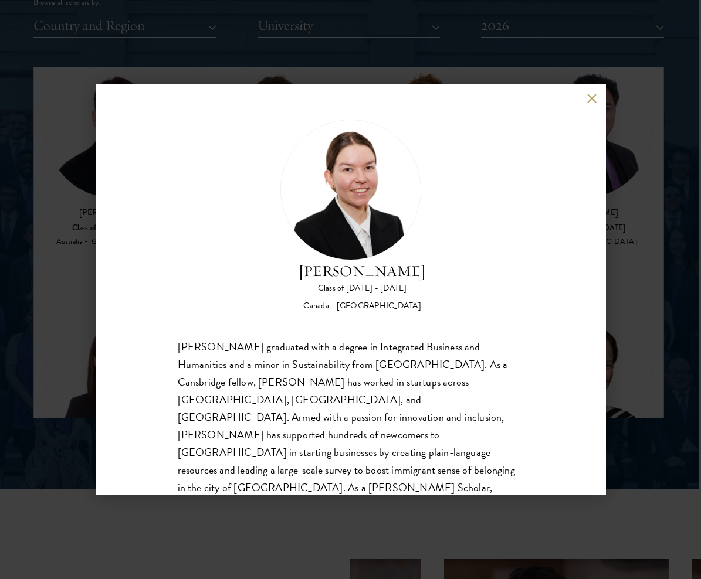
scroll to position [10, 0]
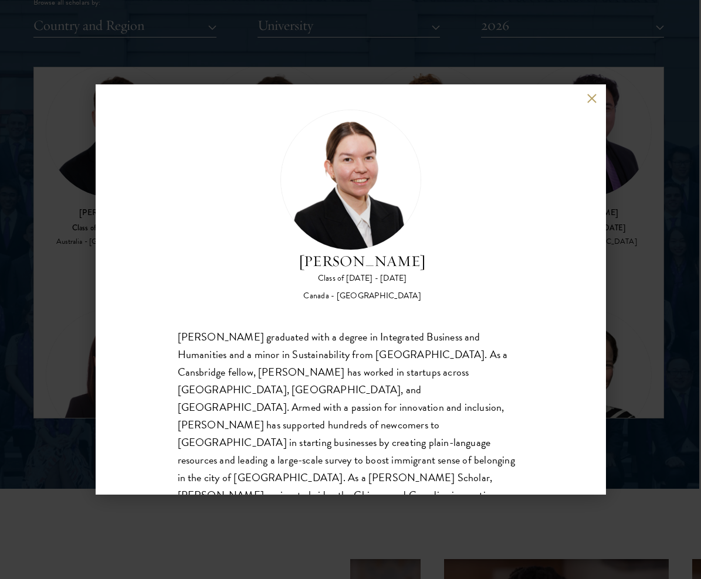
click at [623, 311] on div "[PERSON_NAME] Class of [DATE] - [DATE] [GEOGRAPHIC_DATA] - [GEOGRAPHIC_DATA] [P…" at bounding box center [350, 289] width 701 height 579
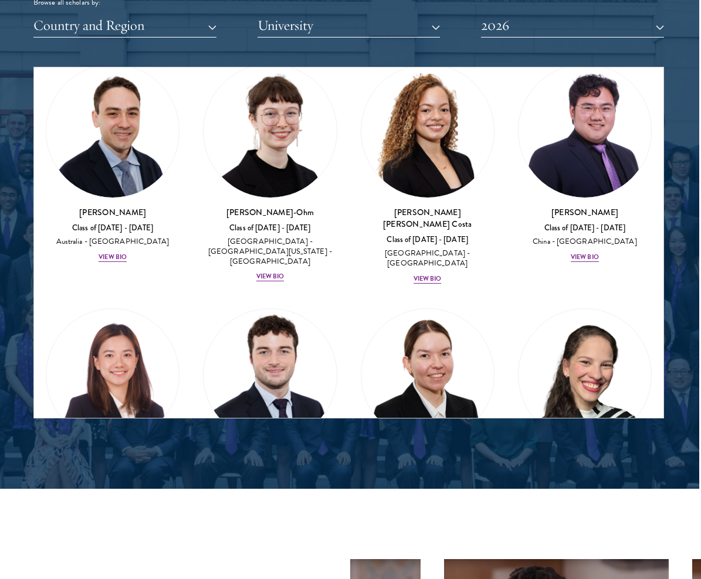
click at [241, 319] on img at bounding box center [270, 375] width 133 height 133
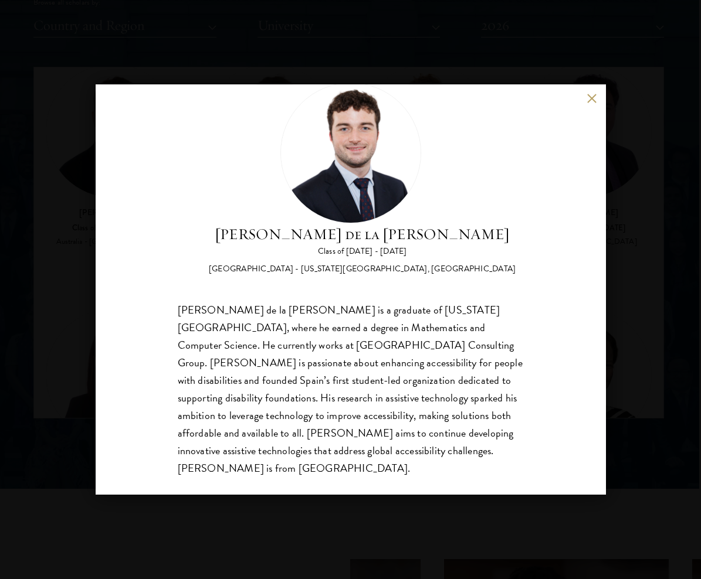
scroll to position [36, 0]
click at [79, 301] on div "[PERSON_NAME] de la [PERSON_NAME] Class of [DATE] - [DATE] [GEOGRAPHIC_DATA] - …" at bounding box center [350, 289] width 701 height 579
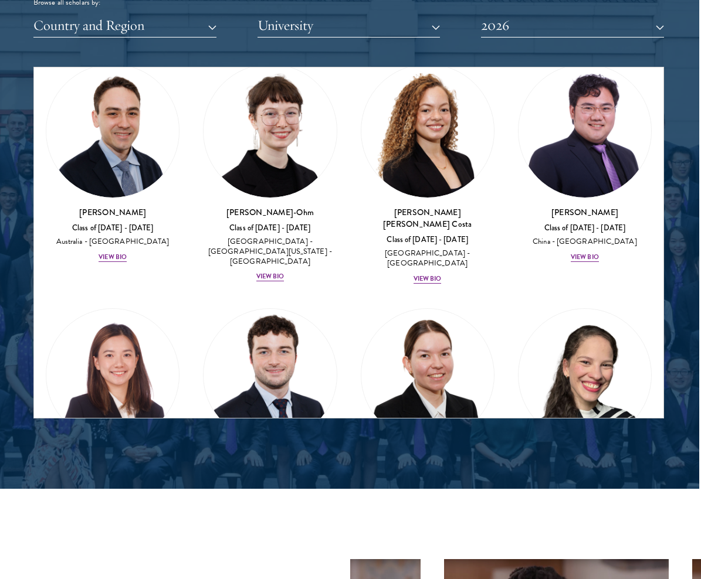
click at [118, 332] on img at bounding box center [112, 375] width 133 height 133
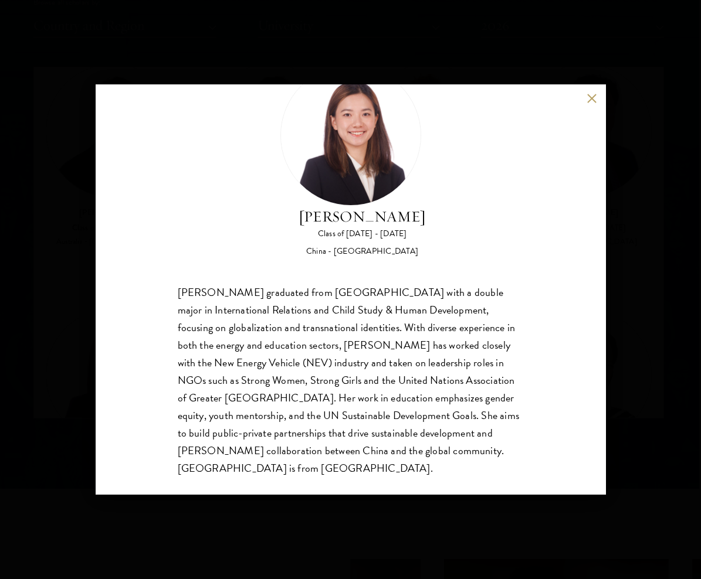
scroll to position [54, 0]
click at [80, 323] on div "[PERSON_NAME] Class of [DATE] - [DATE] [GEOGRAPHIC_DATA] - [GEOGRAPHIC_DATA] [P…" at bounding box center [350, 289] width 701 height 579
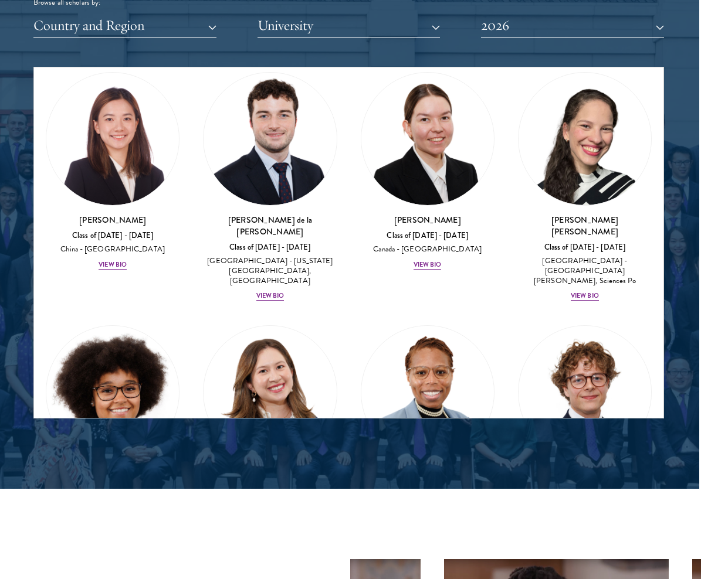
scroll to position [1980, 0]
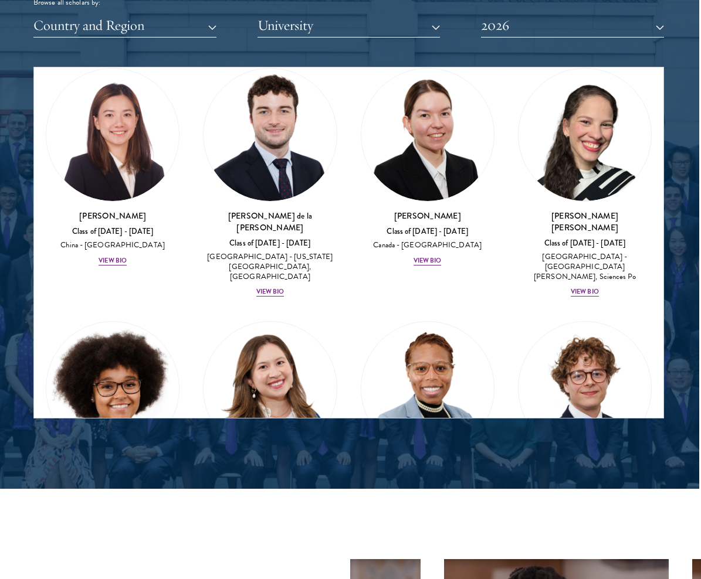
click at [130, 322] on img at bounding box center [112, 388] width 133 height 133
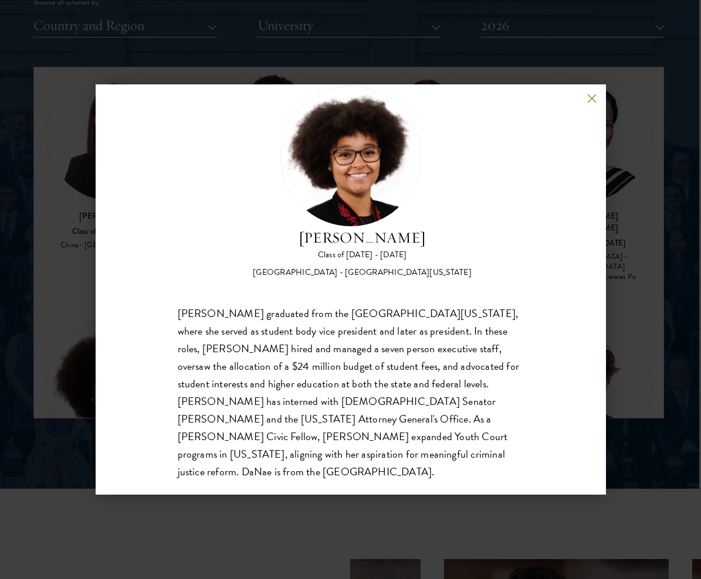
scroll to position [34, 0]
click at [71, 309] on div "[PERSON_NAME] Class of [DATE] - [DATE] [GEOGRAPHIC_DATA] - [GEOGRAPHIC_DATA][US…" at bounding box center [350, 289] width 701 height 579
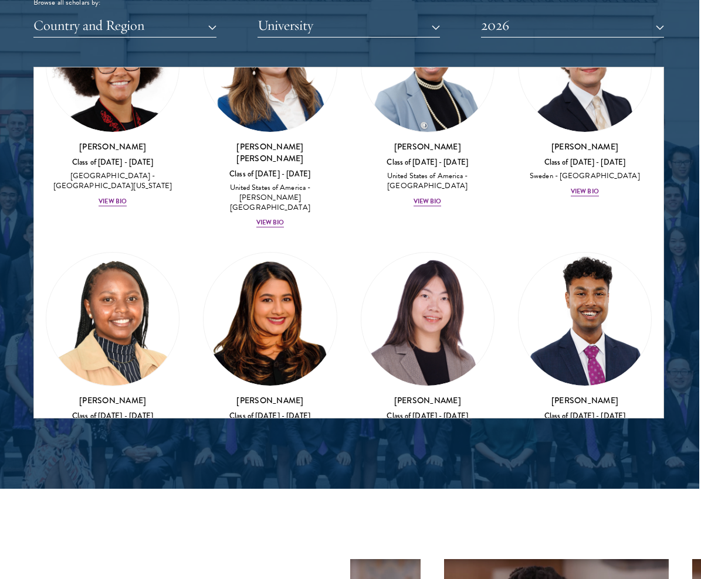
scroll to position [2304, 0]
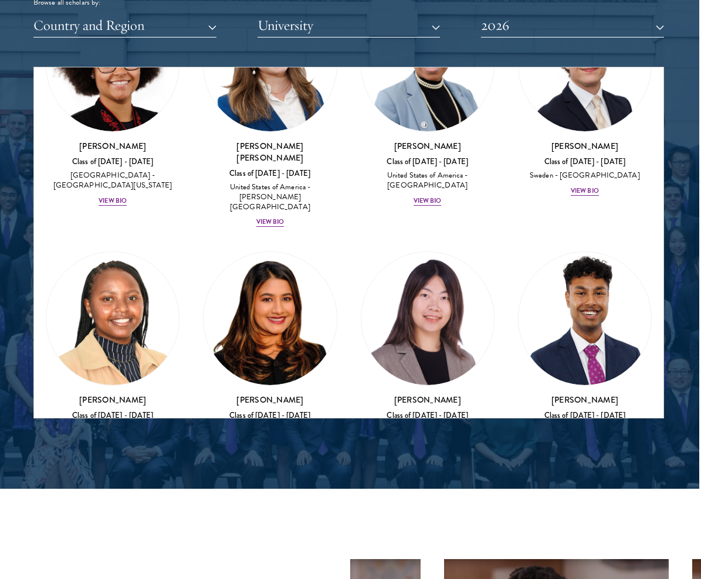
click at [120, 252] on img at bounding box center [112, 318] width 133 height 133
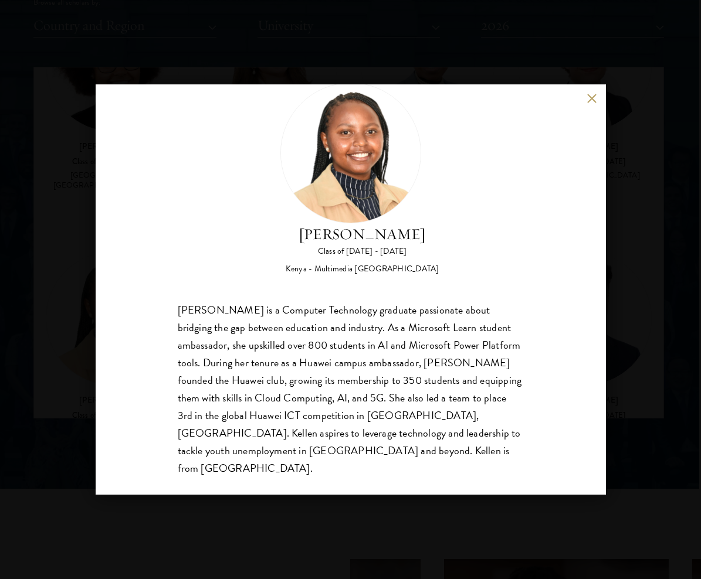
scroll to position [36, 0]
click at [67, 218] on div "[PERSON_NAME] Class of [DATE] - [DATE] [GEOGRAPHIC_DATA] - Multimedia [GEOGRAPH…" at bounding box center [350, 289] width 701 height 579
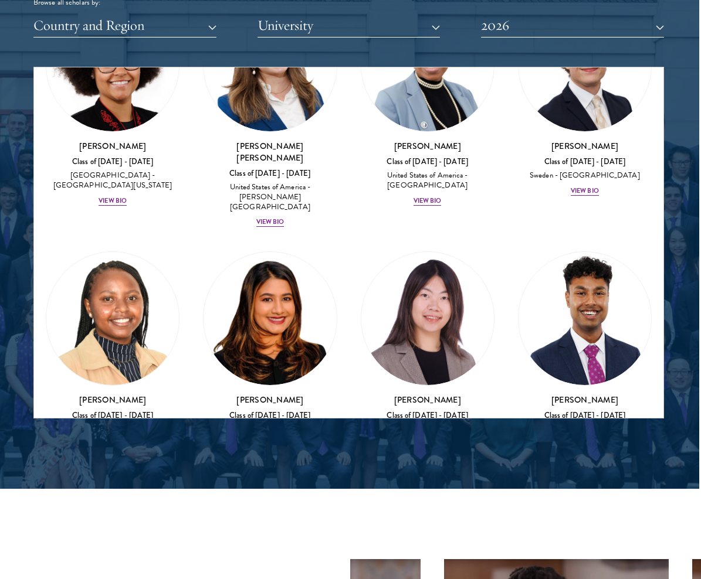
click at [265, 252] on img at bounding box center [270, 318] width 133 height 133
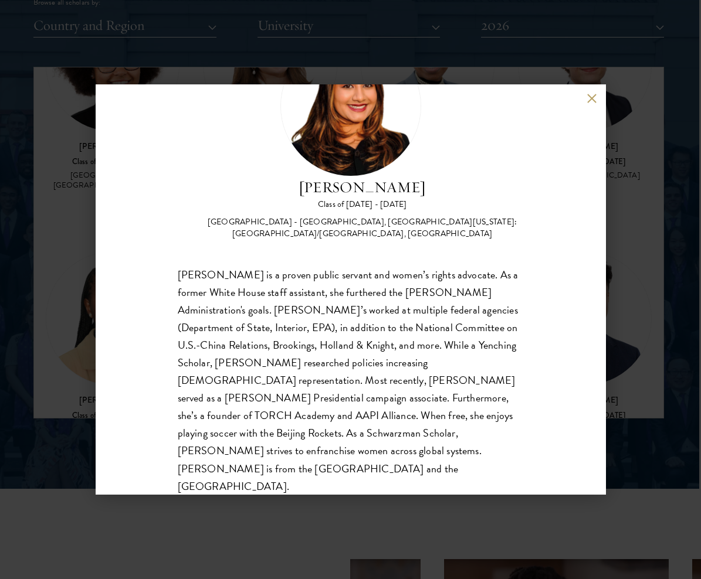
scroll to position [83, 0]
click at [625, 272] on div "[PERSON_NAME] Class of [DATE] - [DATE] [GEOGRAPHIC_DATA] - [GEOGRAPHIC_DATA], […" at bounding box center [350, 289] width 701 height 579
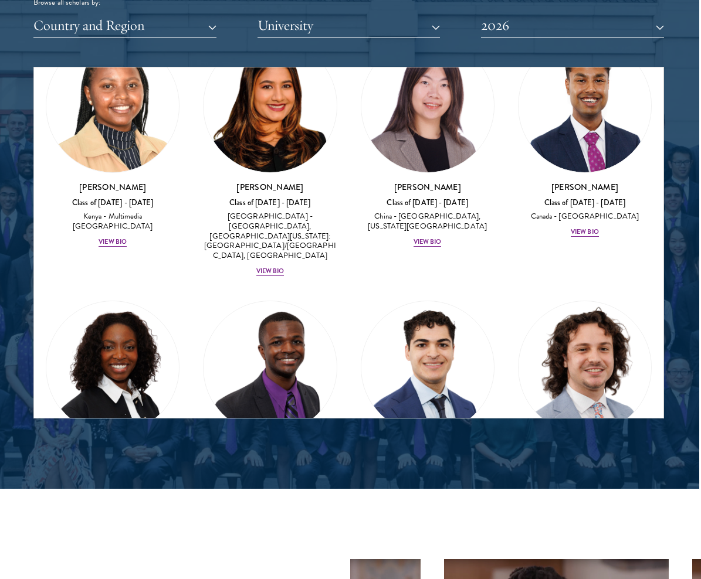
scroll to position [2540, 0]
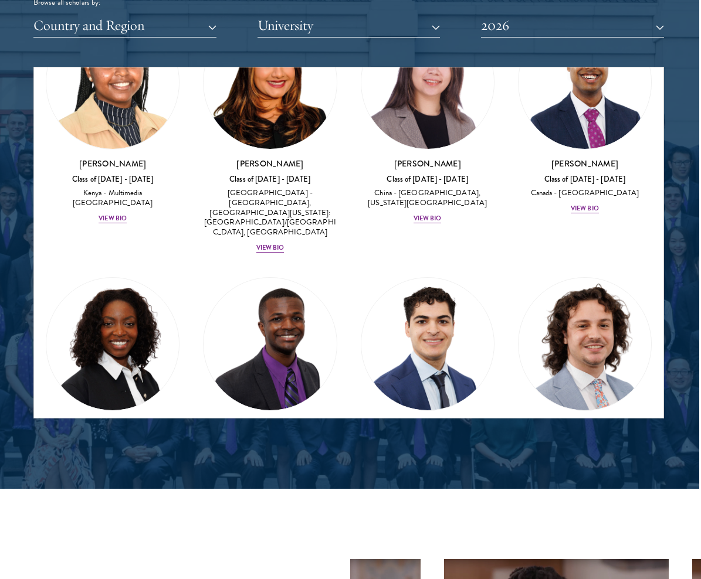
click at [550, 278] on img at bounding box center [584, 344] width 133 height 133
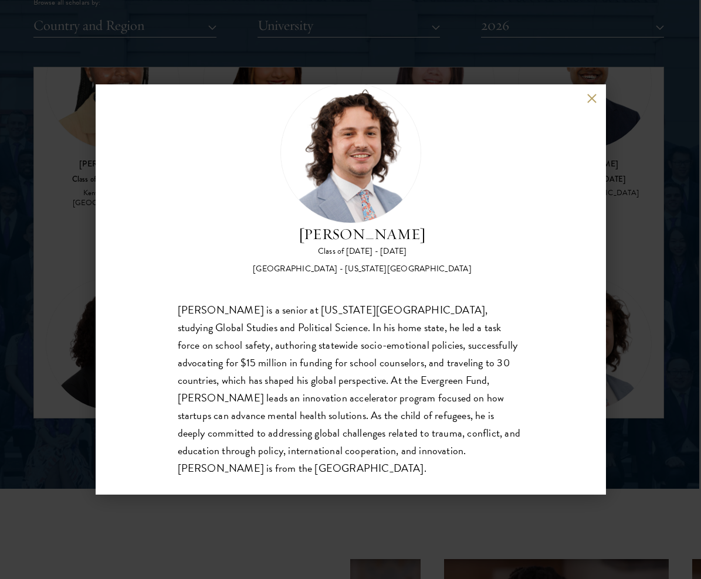
scroll to position [36, 0]
click at [614, 211] on div "[PERSON_NAME] Class of [DATE] - [DATE] [GEOGRAPHIC_DATA] - [US_STATE][GEOGRAPHI…" at bounding box center [350, 289] width 701 height 579
